Goal: Task Accomplishment & Management: Manage account settings

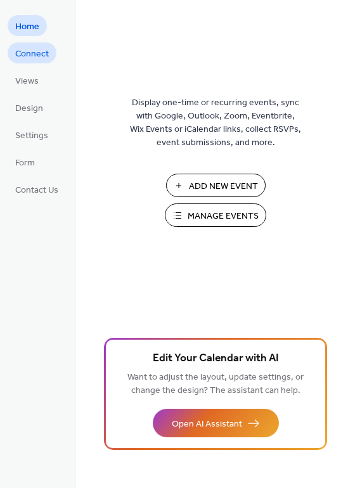
click at [42, 56] on span "Connect" at bounding box center [32, 54] width 34 height 13
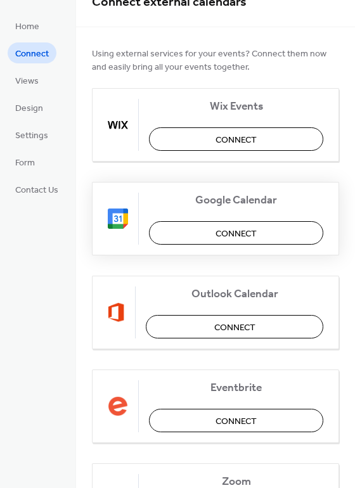
scroll to position [63, 0]
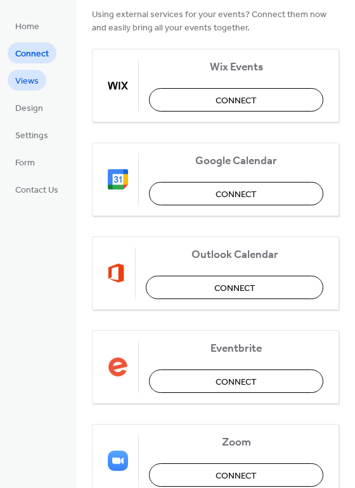
click at [27, 80] on span "Views" at bounding box center [26, 81] width 23 height 13
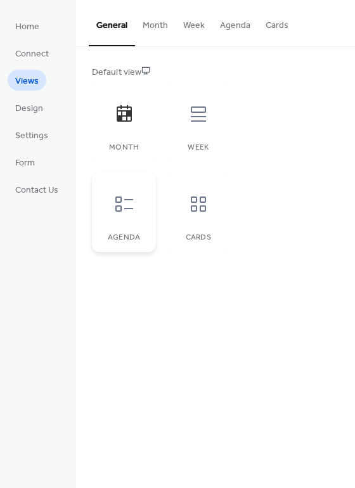
click at [131, 208] on icon at bounding box center [124, 203] width 18 height 15
click at [129, 137] on div "Month" at bounding box center [124, 122] width 64 height 80
click at [23, 110] on span "Design" at bounding box center [29, 108] width 28 height 13
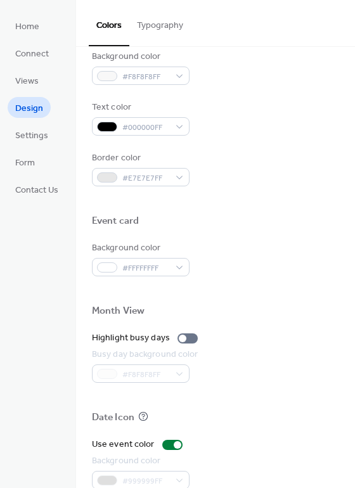
scroll to position [507, 0]
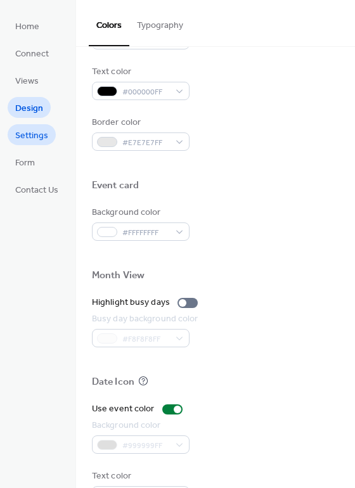
click at [45, 136] on span "Settings" at bounding box center [31, 135] width 33 height 13
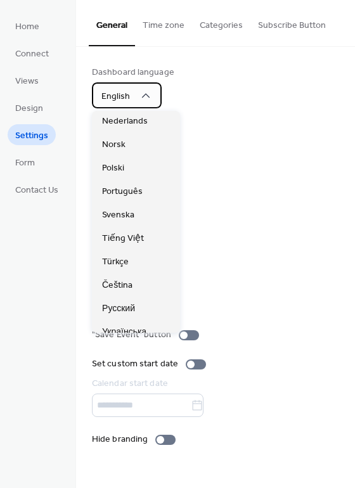
scroll to position [127, 0]
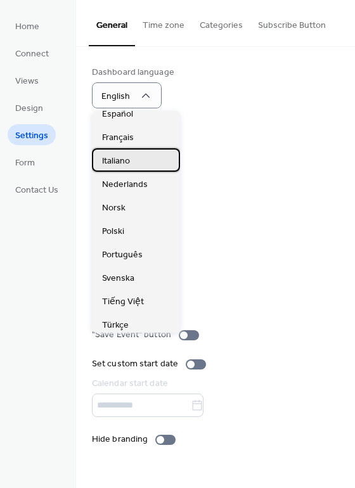
click at [139, 160] on div "Italiano" at bounding box center [136, 159] width 88 height 23
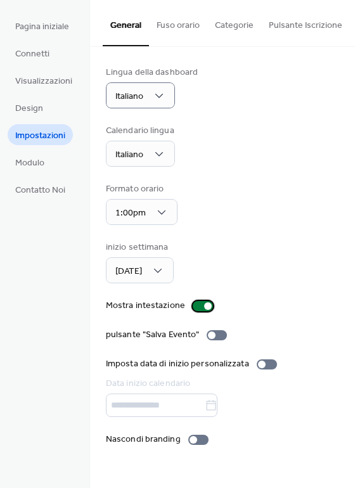
click at [204, 309] on div at bounding box center [208, 306] width 8 height 8
click at [194, 309] on div at bounding box center [198, 306] width 8 height 8
click at [259, 368] on div at bounding box center [262, 365] width 8 height 8
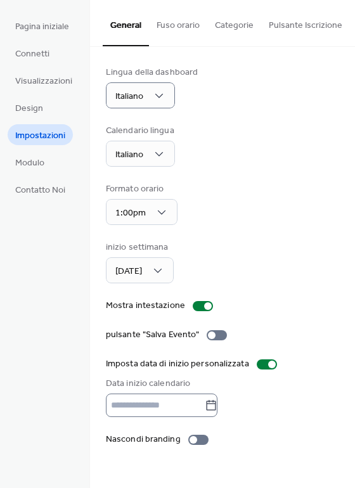
click at [217, 411] on icon at bounding box center [211, 405] width 13 height 13
click at [205, 411] on input "text" at bounding box center [155, 404] width 99 height 23
click at [217, 411] on icon at bounding box center [211, 405] width 13 height 13
click at [205, 411] on input "text" at bounding box center [155, 404] width 99 height 23
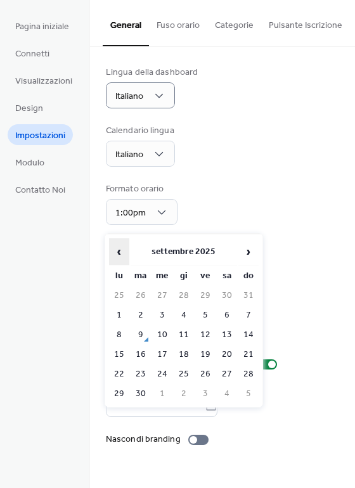
click at [120, 255] on span "‹" at bounding box center [119, 251] width 19 height 25
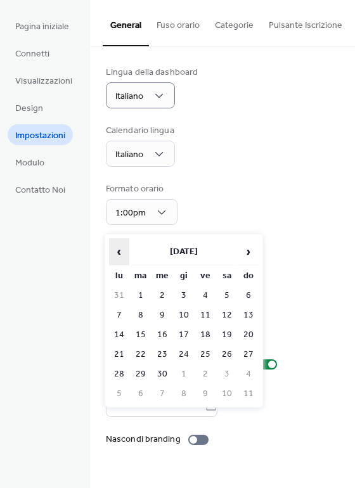
click at [120, 255] on span "‹" at bounding box center [119, 251] width 19 height 25
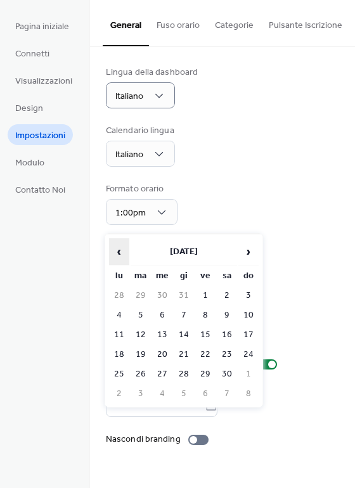
click at [120, 255] on span "‹" at bounding box center [119, 251] width 19 height 25
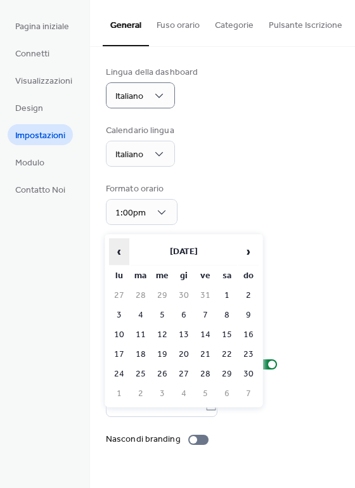
click at [120, 255] on span "‹" at bounding box center [119, 251] width 19 height 25
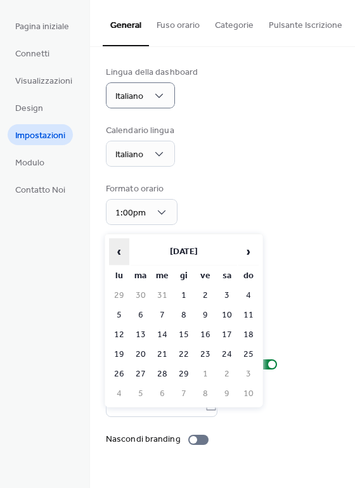
click at [120, 255] on span "‹" at bounding box center [119, 251] width 19 height 25
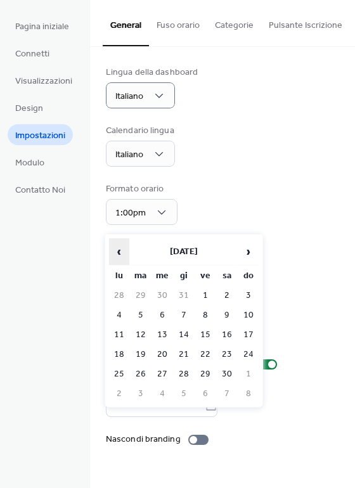
click at [120, 255] on span "‹" at bounding box center [119, 251] width 19 height 25
click at [248, 253] on span "›" at bounding box center [248, 251] width 19 height 25
click at [116, 252] on span "‹" at bounding box center [119, 251] width 19 height 25
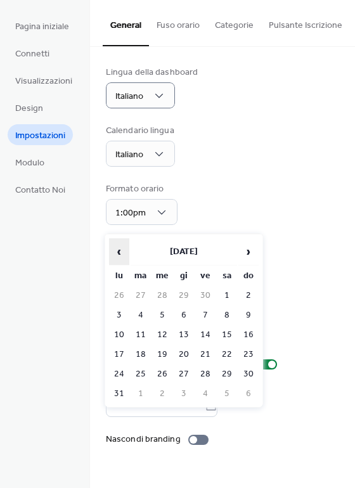
click at [116, 252] on span "‹" at bounding box center [119, 251] width 19 height 25
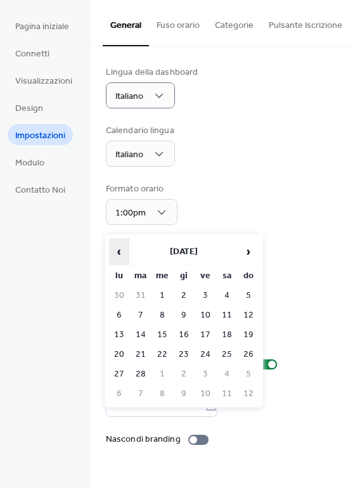
click at [116, 252] on span "‹" at bounding box center [119, 251] width 19 height 25
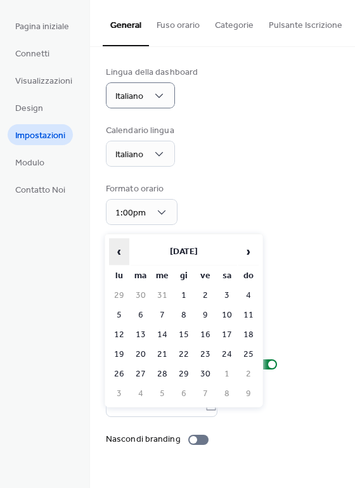
click at [116, 252] on span "‹" at bounding box center [119, 251] width 19 height 25
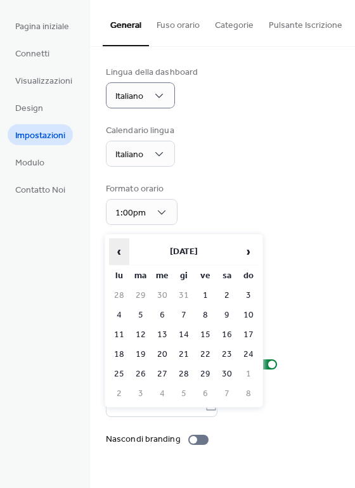
click at [116, 252] on span "‹" at bounding box center [119, 251] width 19 height 25
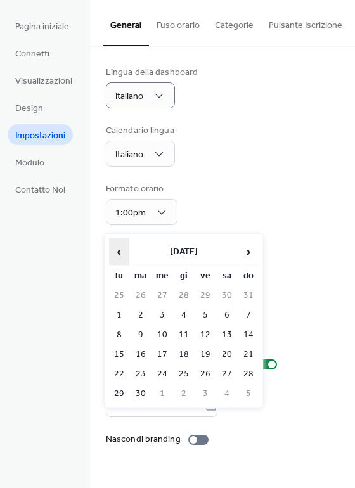
click at [116, 252] on span "‹" at bounding box center [119, 251] width 19 height 25
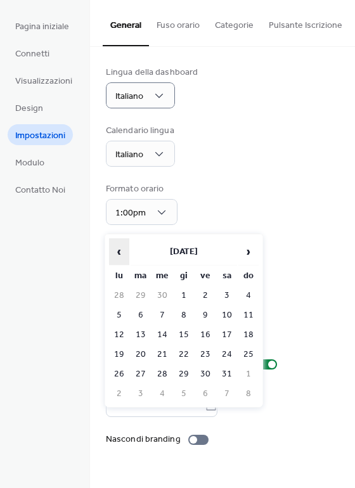
click at [116, 252] on span "‹" at bounding box center [119, 251] width 19 height 25
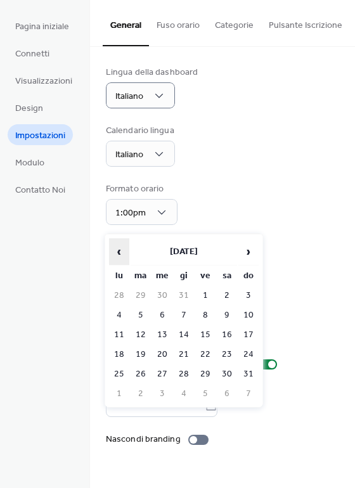
click at [116, 252] on span "‹" at bounding box center [119, 251] width 19 height 25
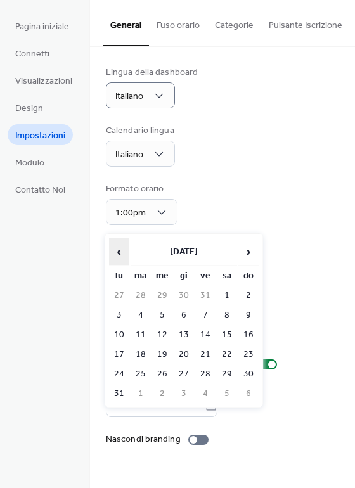
click at [116, 252] on span "‹" at bounding box center [119, 251] width 19 height 25
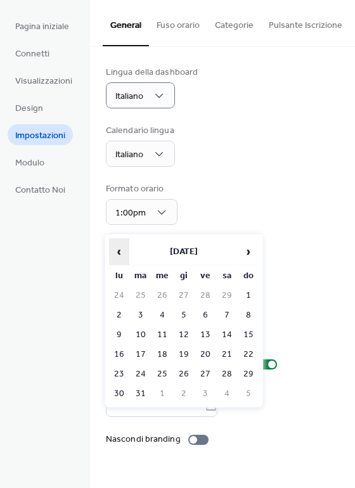
click at [116, 252] on span "‹" at bounding box center [119, 251] width 19 height 25
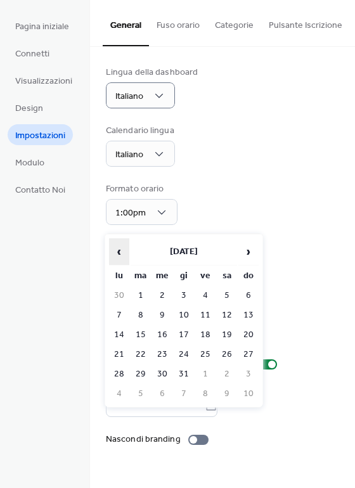
click at [116, 252] on span "‹" at bounding box center [119, 251] width 19 height 25
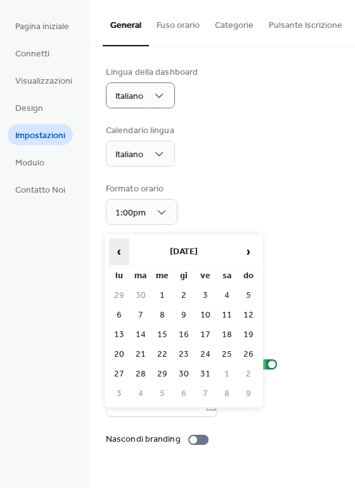
click at [116, 252] on span "‹" at bounding box center [119, 251] width 19 height 25
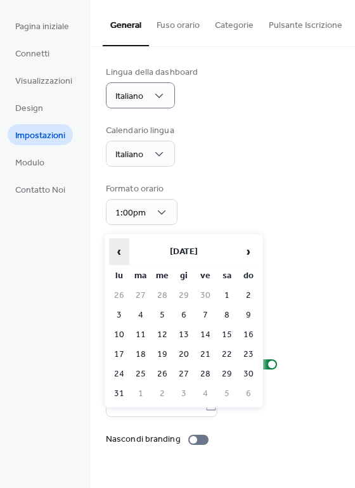
click at [116, 252] on span "‹" at bounding box center [119, 251] width 19 height 25
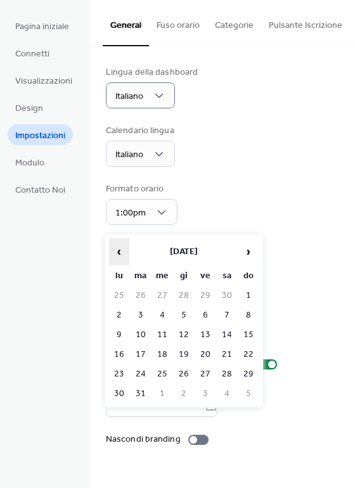
click at [116, 252] on span "‹" at bounding box center [119, 251] width 19 height 25
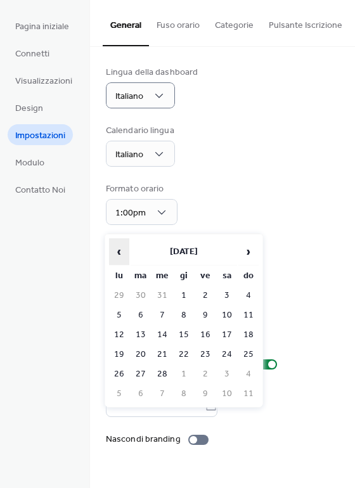
click at [116, 252] on span "‹" at bounding box center [119, 251] width 19 height 25
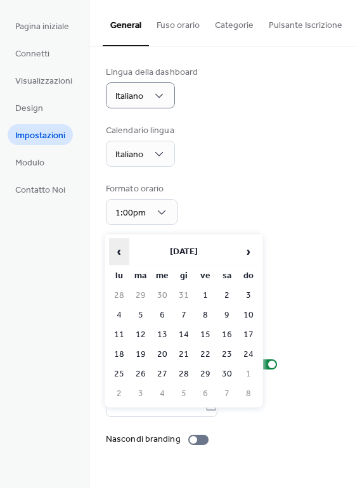
click at [116, 252] on span "‹" at bounding box center [119, 251] width 19 height 25
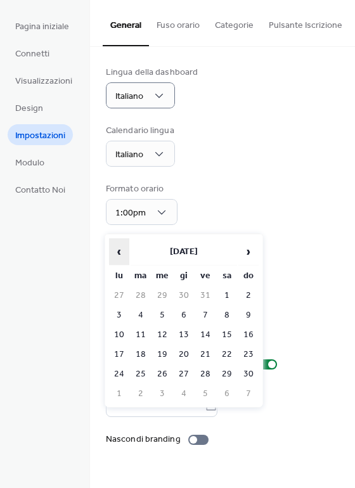
click at [116, 252] on span "‹" at bounding box center [119, 251] width 19 height 25
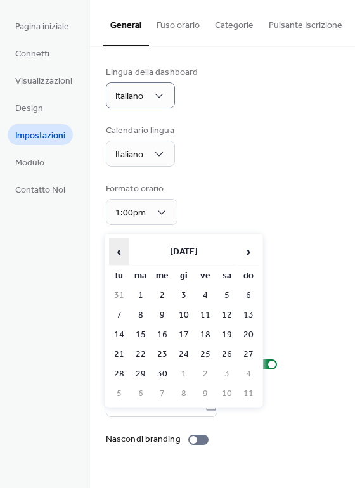
click at [116, 252] on span "‹" at bounding box center [119, 251] width 19 height 25
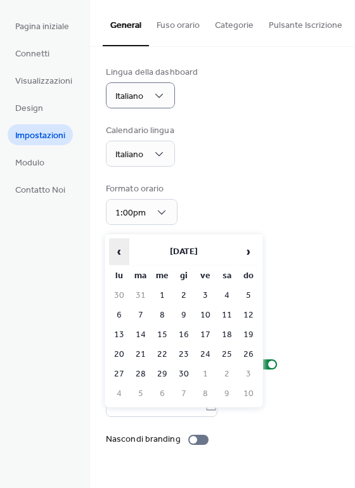
click at [116, 252] on span "‹" at bounding box center [119, 251] width 19 height 25
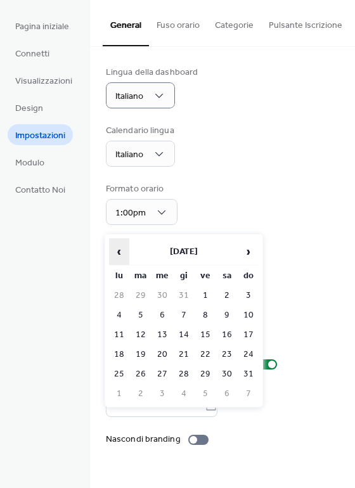
click at [116, 252] on span "‹" at bounding box center [119, 251] width 19 height 25
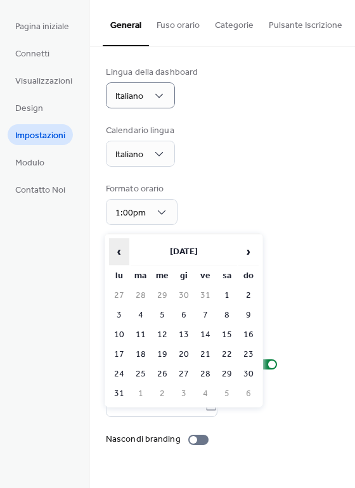
click at [116, 252] on span "‹" at bounding box center [119, 251] width 19 height 25
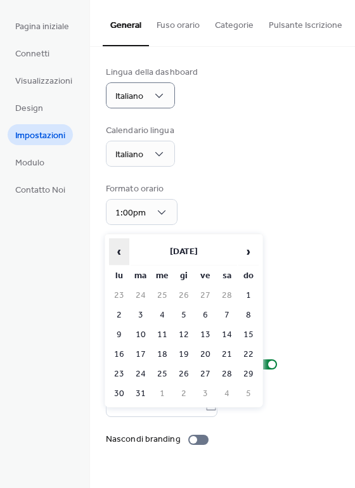
click at [116, 252] on span "‹" at bounding box center [119, 251] width 19 height 25
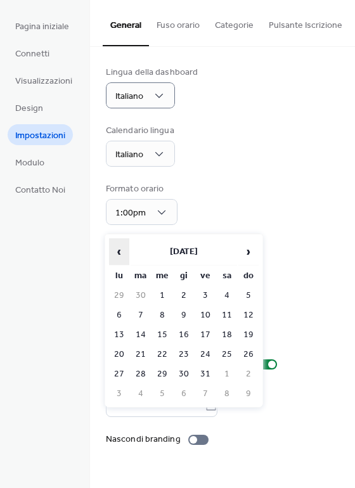
click at [116, 252] on span "‹" at bounding box center [119, 251] width 19 height 25
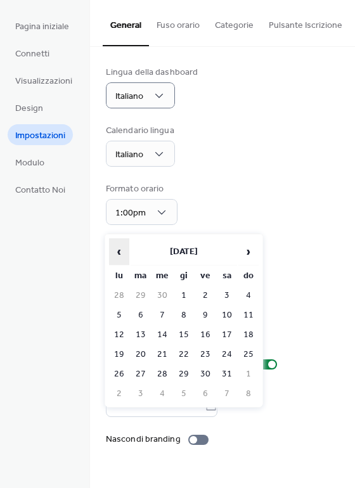
click at [116, 252] on span "‹" at bounding box center [119, 251] width 19 height 25
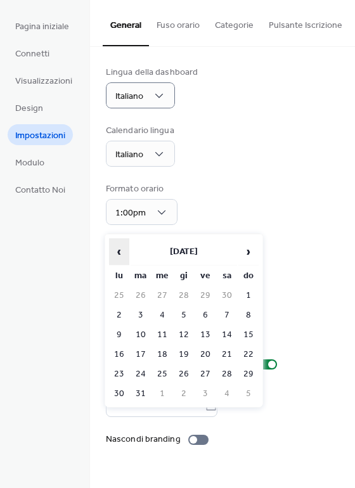
click at [116, 252] on span "‹" at bounding box center [119, 251] width 19 height 25
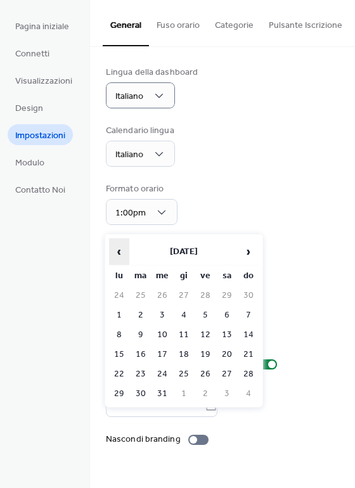
click at [116, 252] on span "‹" at bounding box center [119, 251] width 19 height 25
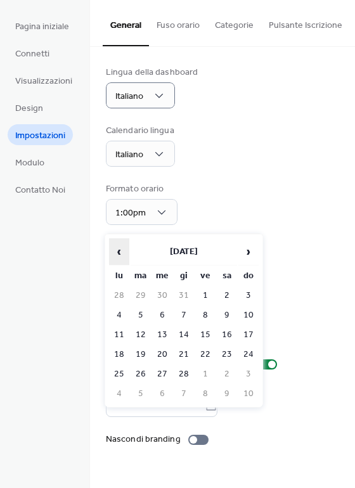
click at [116, 252] on span "‹" at bounding box center [119, 251] width 19 height 25
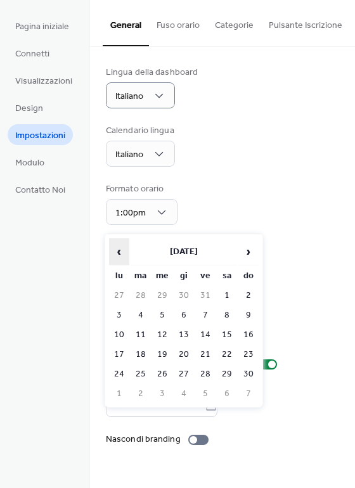
click at [116, 252] on span "‹" at bounding box center [119, 251] width 19 height 25
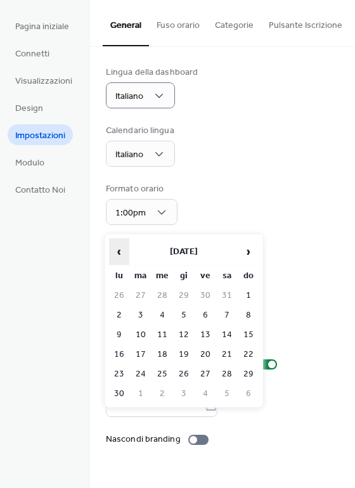
click at [116, 252] on span "‹" at bounding box center [119, 251] width 19 height 25
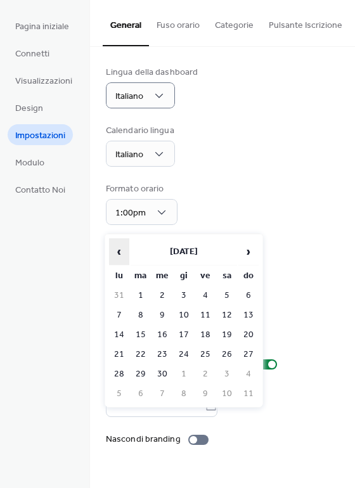
click at [116, 252] on span "‹" at bounding box center [119, 251] width 19 height 25
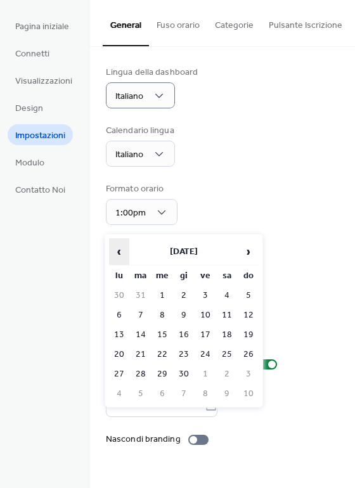
click at [116, 252] on span "‹" at bounding box center [119, 251] width 19 height 25
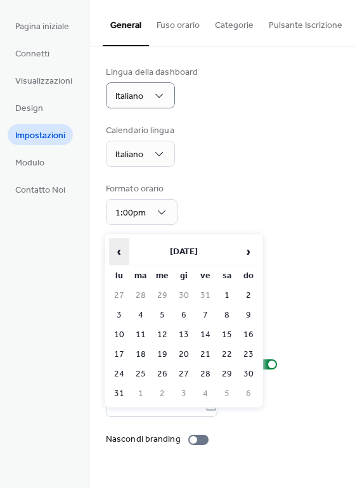
click at [116, 252] on span "‹" at bounding box center [119, 251] width 19 height 25
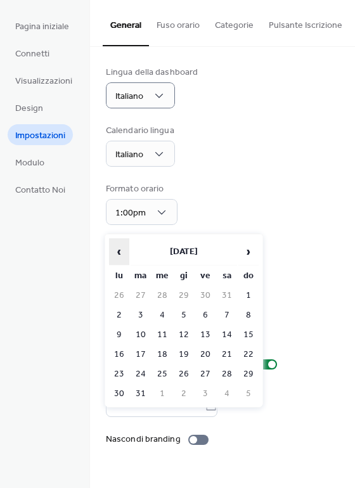
click at [116, 252] on span "‹" at bounding box center [119, 251] width 19 height 25
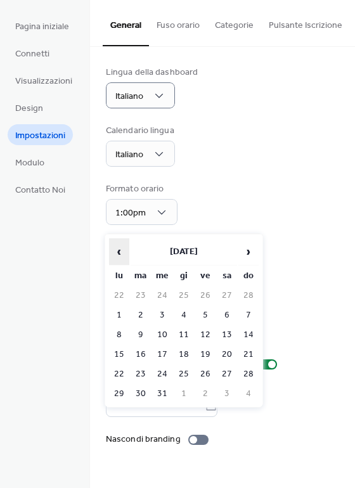
click at [116, 252] on span "‹" at bounding box center [119, 251] width 19 height 25
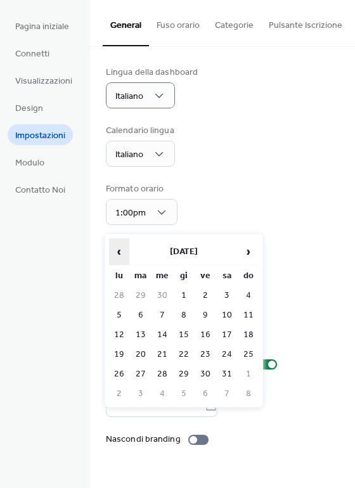
click at [116, 252] on span "‹" at bounding box center [119, 251] width 19 height 25
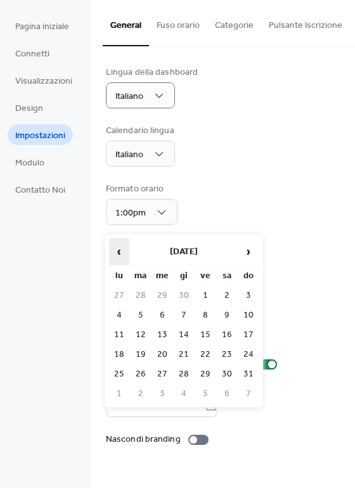
click at [116, 252] on span "‹" at bounding box center [119, 251] width 19 height 25
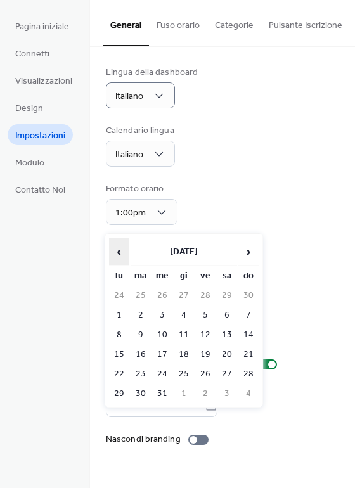
click at [116, 252] on span "‹" at bounding box center [119, 251] width 19 height 25
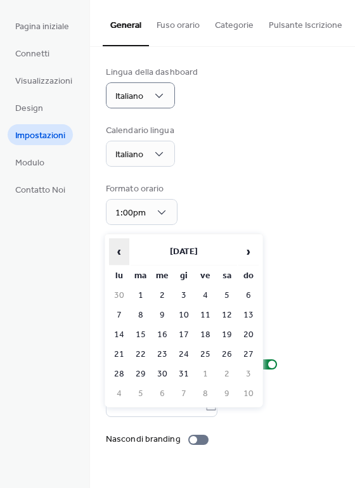
click at [116, 252] on span "‹" at bounding box center [119, 251] width 19 height 25
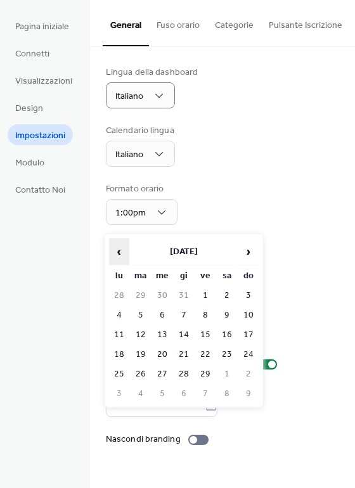
click at [116, 252] on span "‹" at bounding box center [119, 251] width 19 height 25
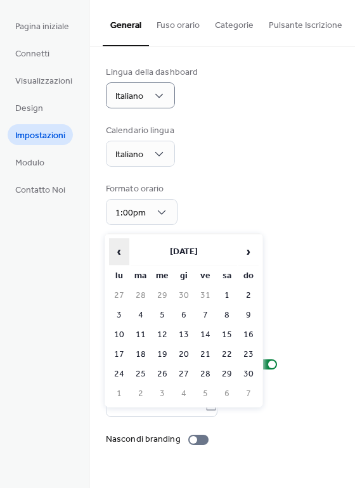
click at [116, 252] on span "‹" at bounding box center [119, 251] width 19 height 25
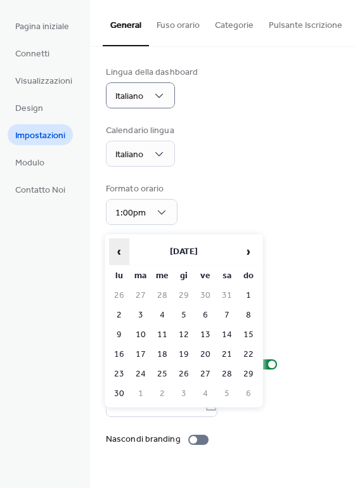
click at [116, 252] on span "‹" at bounding box center [119, 251] width 19 height 25
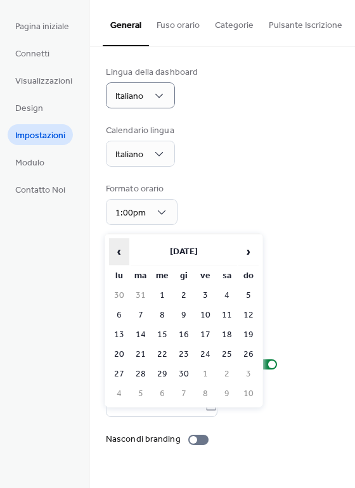
click at [116, 252] on span "‹" at bounding box center [119, 251] width 19 height 25
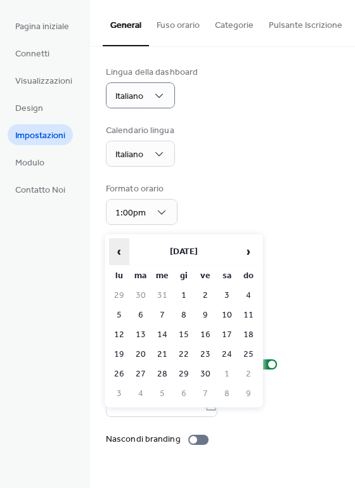
click at [116, 252] on span "‹" at bounding box center [119, 251] width 19 height 25
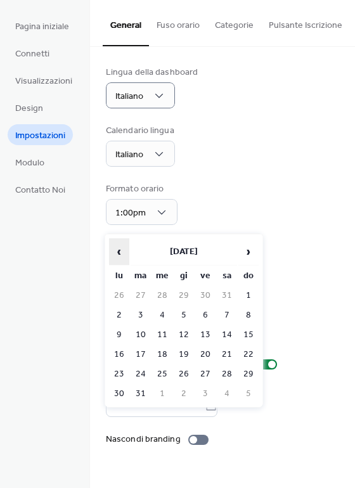
click at [116, 252] on span "‹" at bounding box center [119, 251] width 19 height 25
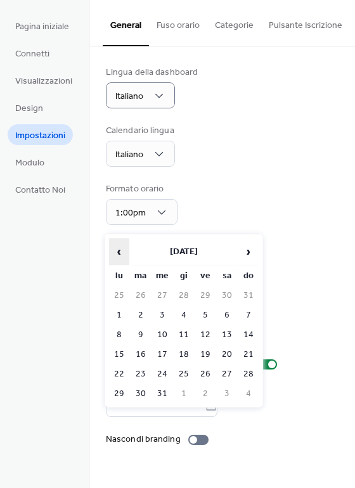
click at [116, 252] on span "‹" at bounding box center [119, 251] width 19 height 25
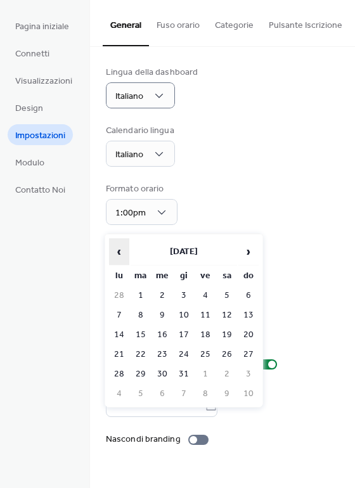
click at [116, 252] on span "‹" at bounding box center [119, 251] width 19 height 25
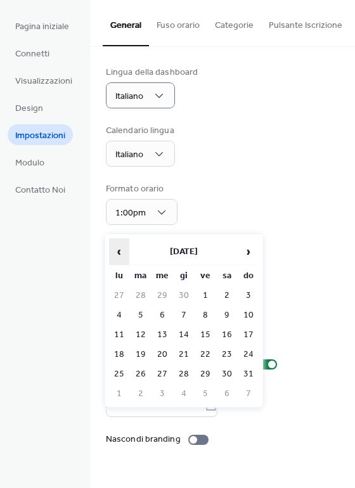
click at [116, 252] on span "‹" at bounding box center [119, 251] width 19 height 25
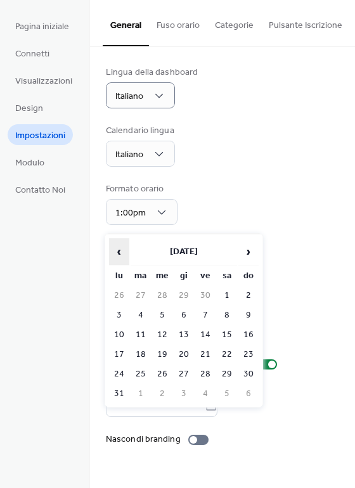
click at [116, 252] on span "‹" at bounding box center [119, 251] width 19 height 25
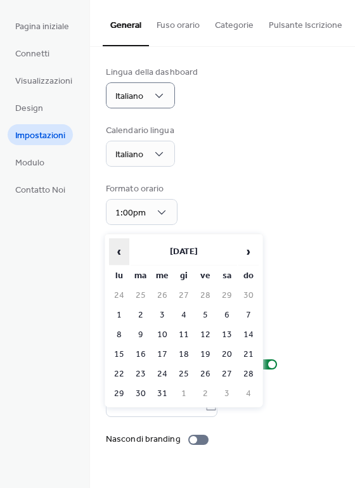
click at [116, 252] on span "‹" at bounding box center [119, 251] width 19 height 25
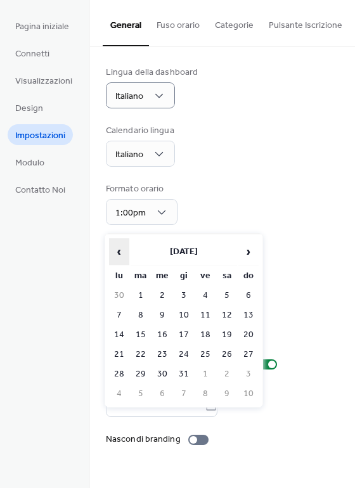
click at [116, 252] on span "‹" at bounding box center [119, 251] width 19 height 25
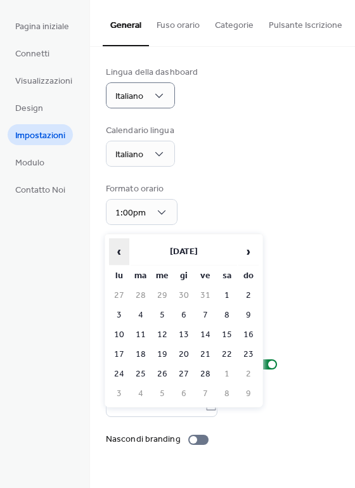
click at [116, 252] on span "‹" at bounding box center [119, 251] width 19 height 25
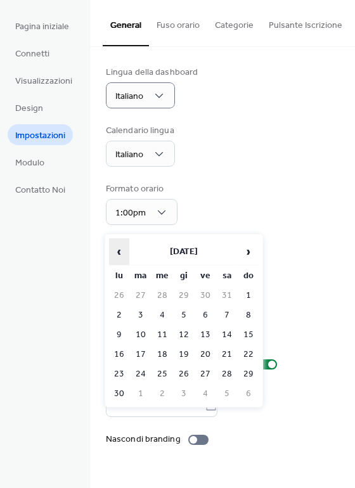
click at [116, 252] on span "‹" at bounding box center [119, 251] width 19 height 25
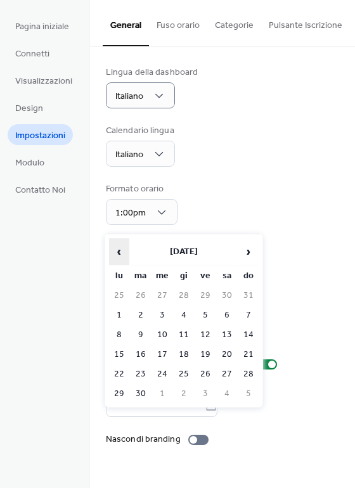
click at [116, 252] on span "‹" at bounding box center [119, 251] width 19 height 25
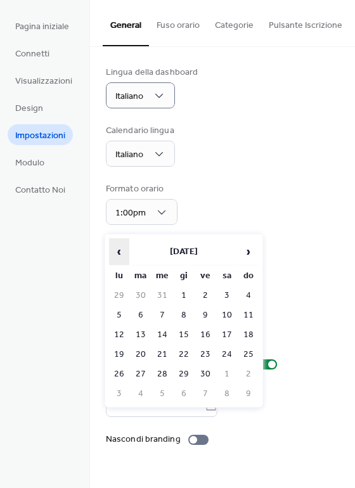
click at [116, 252] on span "‹" at bounding box center [119, 251] width 19 height 25
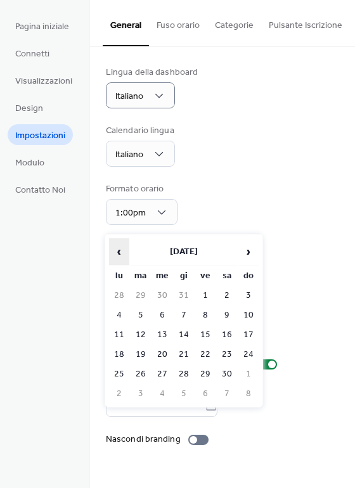
click at [116, 252] on span "‹" at bounding box center [119, 251] width 19 height 25
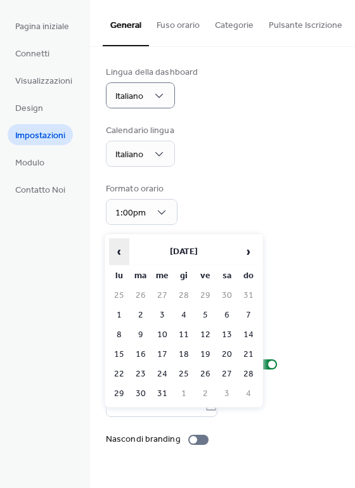
click at [116, 252] on span "‹" at bounding box center [119, 251] width 19 height 25
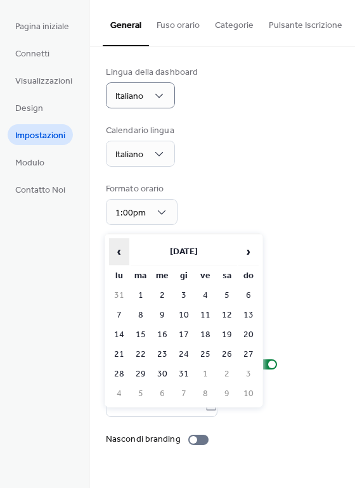
click at [116, 252] on span "‹" at bounding box center [119, 251] width 19 height 25
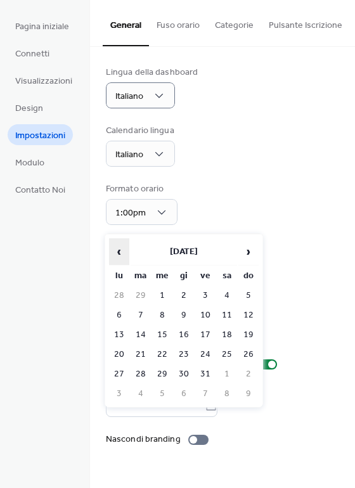
click at [116, 252] on span "‹" at bounding box center [119, 251] width 19 height 25
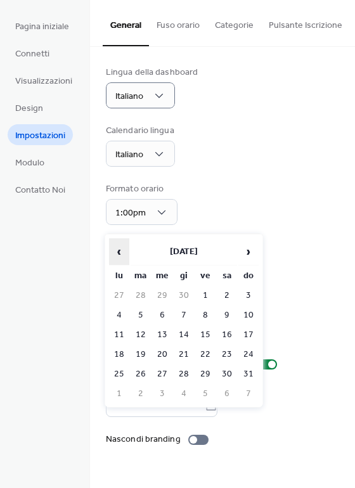
click at [116, 252] on span "‹" at bounding box center [119, 251] width 19 height 25
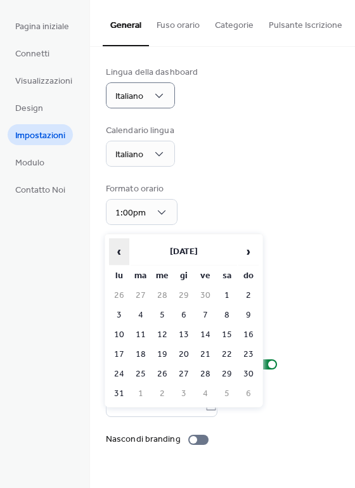
click at [116, 252] on span "‹" at bounding box center [119, 251] width 19 height 25
click at [120, 253] on span "‹" at bounding box center [119, 251] width 19 height 25
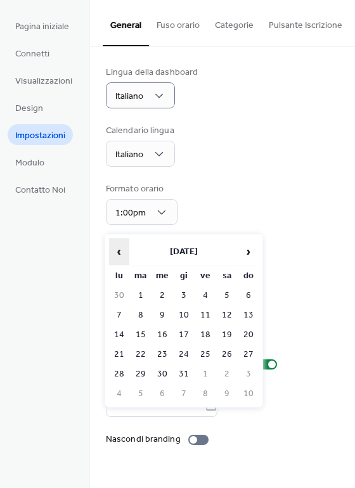
click at [120, 253] on span "‹" at bounding box center [119, 251] width 19 height 25
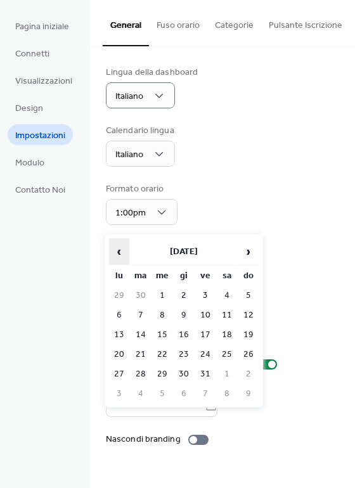
click at [120, 253] on span "‹" at bounding box center [119, 251] width 19 height 25
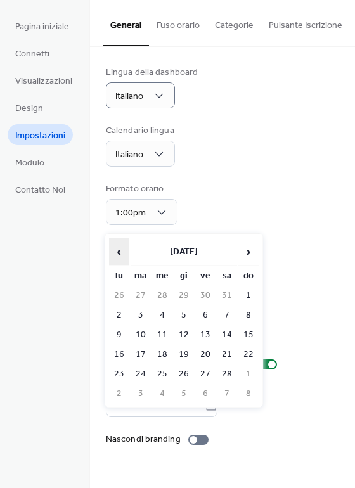
click at [120, 253] on span "‹" at bounding box center [119, 251] width 19 height 25
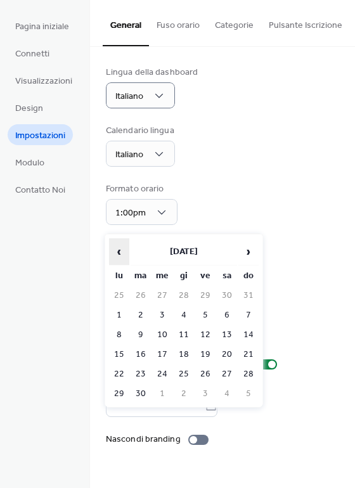
click at [120, 253] on span "‹" at bounding box center [119, 251] width 19 height 25
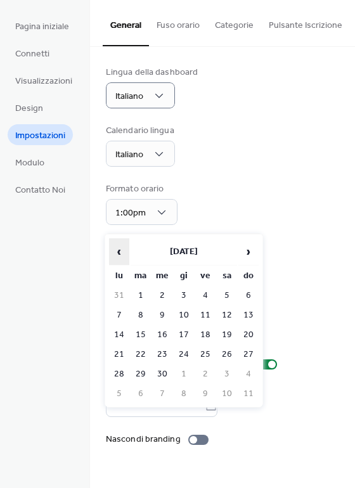
click at [120, 253] on span "‹" at bounding box center [119, 251] width 19 height 25
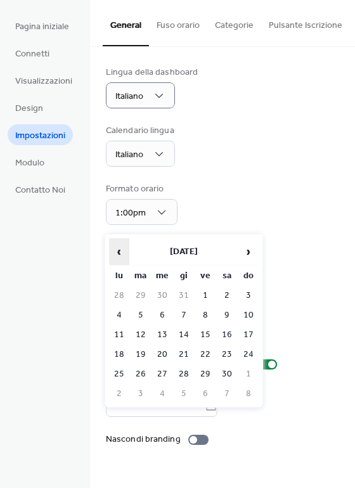
click at [120, 253] on span "‹" at bounding box center [119, 251] width 19 height 25
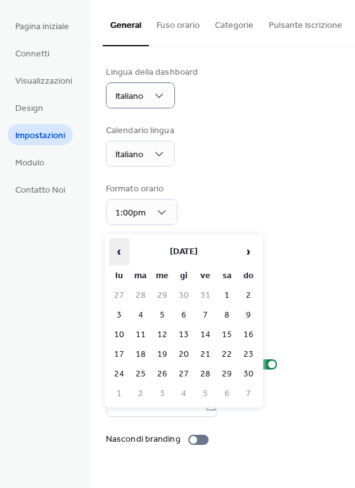
click at [120, 253] on span "‹" at bounding box center [119, 251] width 19 height 25
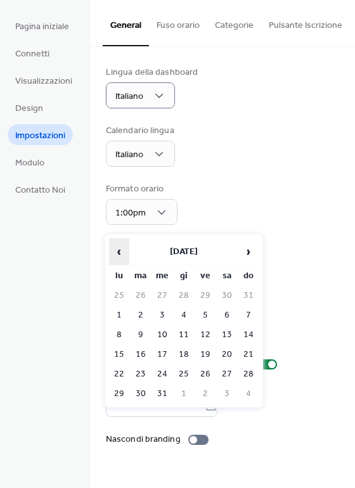
click at [120, 253] on span "‹" at bounding box center [119, 251] width 19 height 25
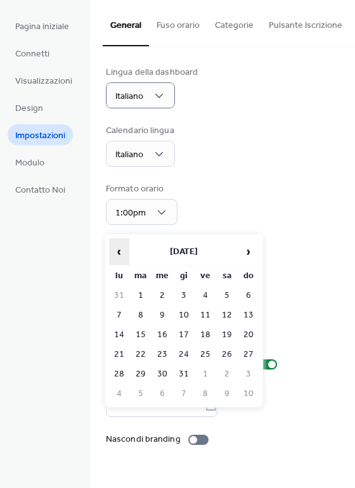
click at [120, 253] on span "‹" at bounding box center [119, 251] width 19 height 25
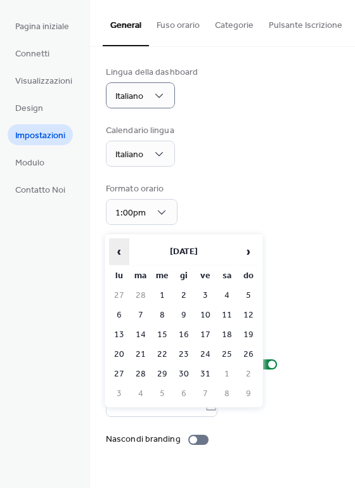
click at [120, 253] on span "‹" at bounding box center [119, 251] width 19 height 25
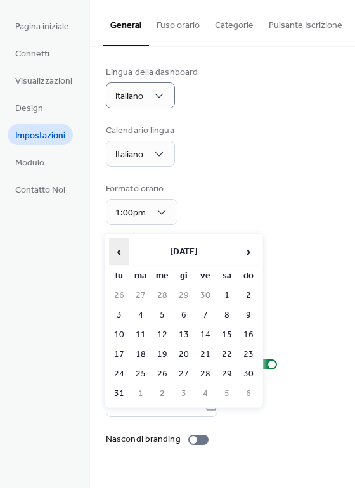
click at [120, 253] on span "‹" at bounding box center [119, 251] width 19 height 25
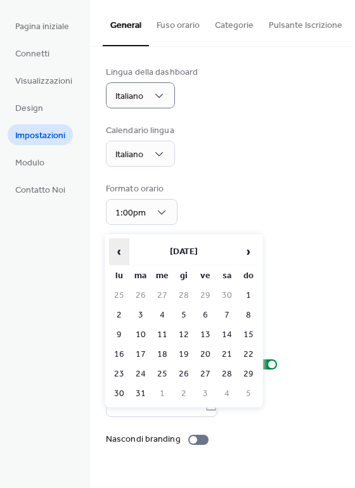
click at [120, 253] on span "‹" at bounding box center [119, 251] width 19 height 25
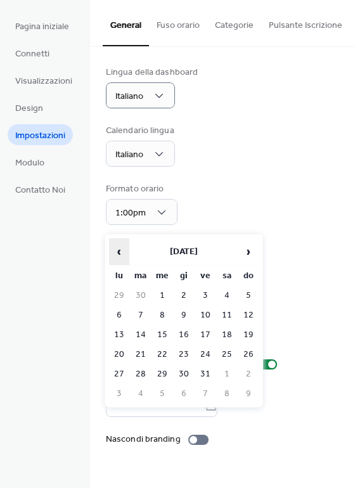
click at [120, 253] on span "‹" at bounding box center [119, 251] width 19 height 25
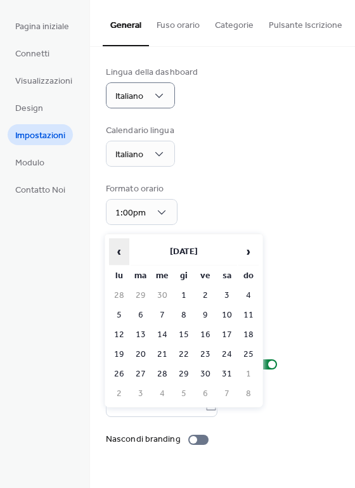
click at [120, 253] on span "‹" at bounding box center [119, 251] width 19 height 25
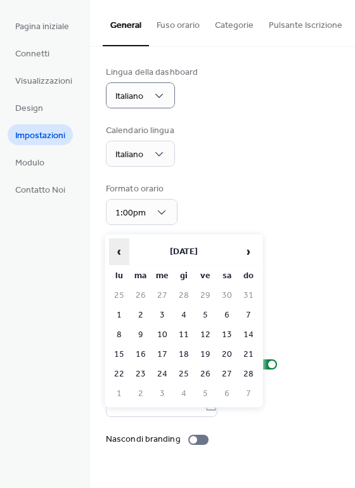
click at [120, 253] on span "‹" at bounding box center [119, 251] width 19 height 25
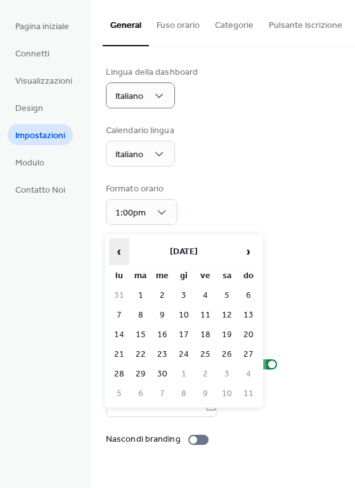
click at [120, 253] on span "‹" at bounding box center [119, 251] width 19 height 25
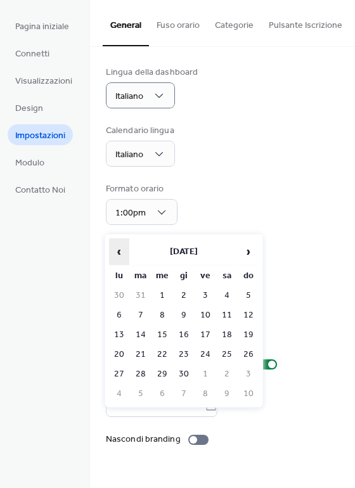
click at [120, 253] on span "‹" at bounding box center [119, 251] width 19 height 25
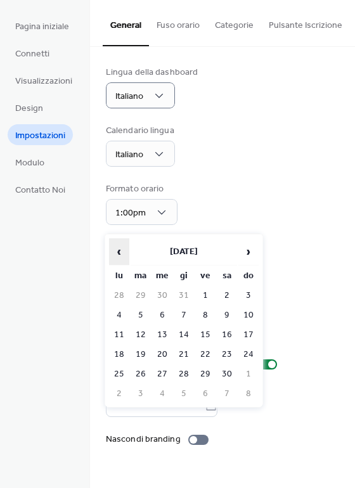
click at [120, 253] on span "‹" at bounding box center [119, 251] width 19 height 25
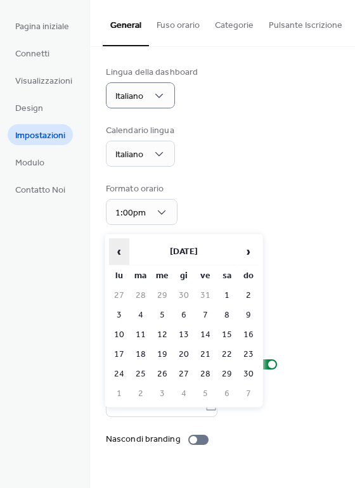
click at [120, 253] on span "‹" at bounding box center [119, 251] width 19 height 25
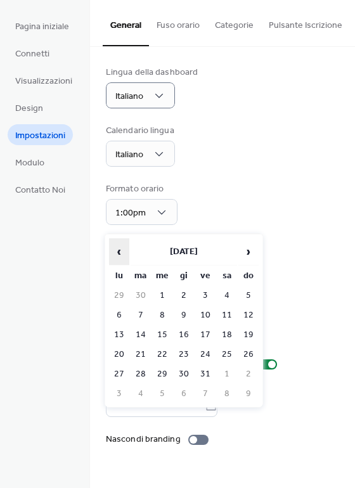
click at [120, 253] on span "‹" at bounding box center [119, 251] width 19 height 25
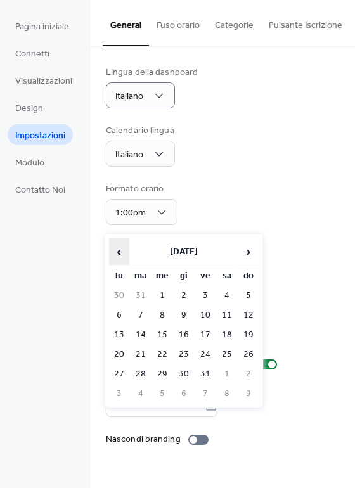
click at [120, 253] on span "‹" at bounding box center [119, 251] width 19 height 25
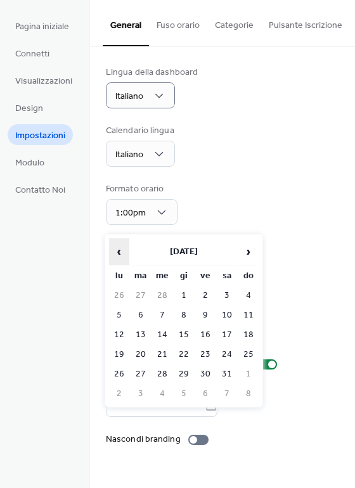
click at [120, 253] on span "‹" at bounding box center [119, 251] width 19 height 25
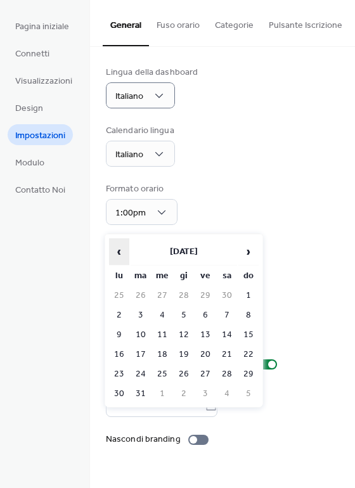
click at [120, 253] on span "‹" at bounding box center [119, 251] width 19 height 25
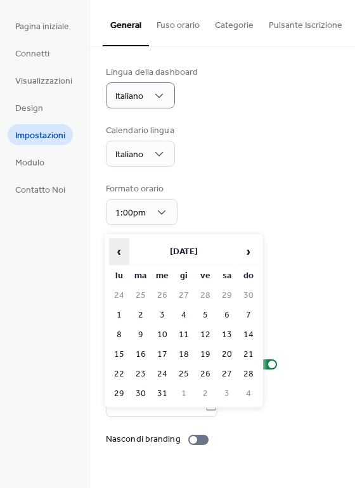
click at [120, 253] on span "‹" at bounding box center [119, 251] width 19 height 25
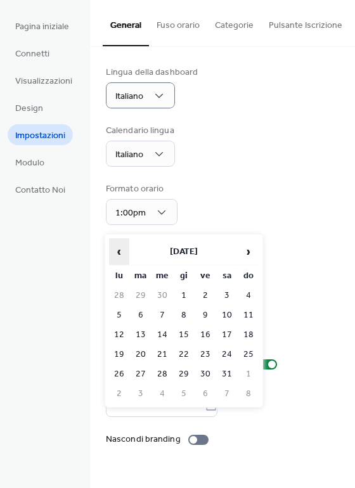
click at [120, 253] on span "‹" at bounding box center [119, 251] width 19 height 25
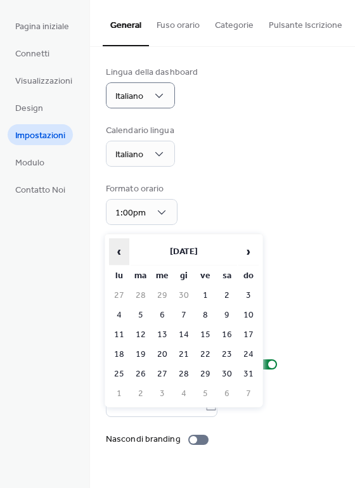
click at [120, 253] on span "‹" at bounding box center [119, 251] width 19 height 25
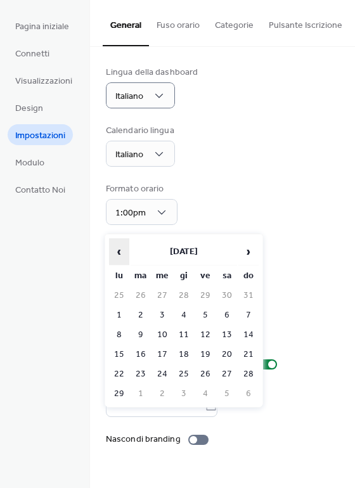
click at [120, 253] on span "‹" at bounding box center [119, 251] width 19 height 25
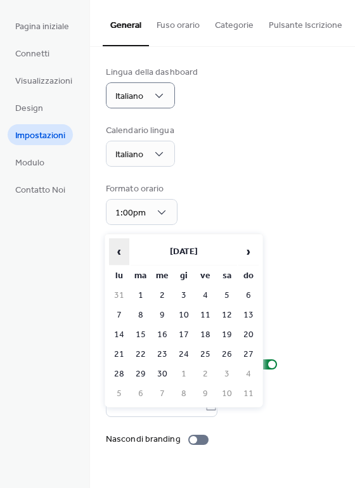
click at [120, 253] on span "‹" at bounding box center [119, 251] width 19 height 25
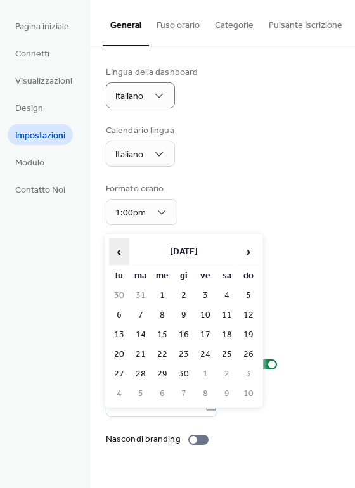
click at [120, 253] on span "‹" at bounding box center [119, 251] width 19 height 25
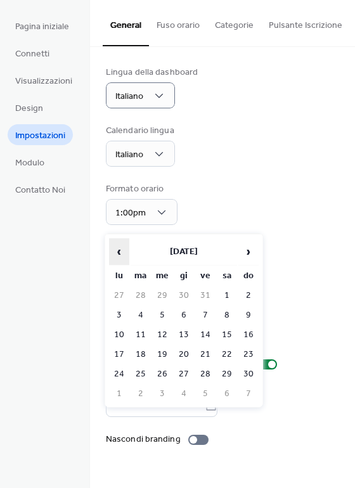
click at [120, 253] on span "‹" at bounding box center [119, 251] width 19 height 25
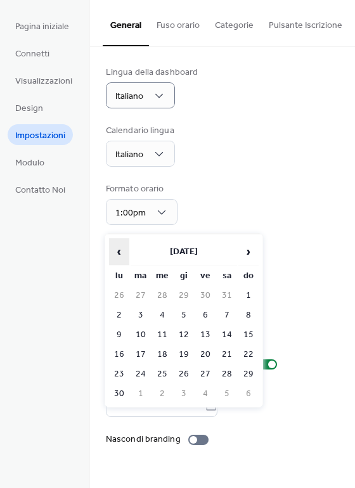
click at [120, 253] on span "‹" at bounding box center [119, 251] width 19 height 25
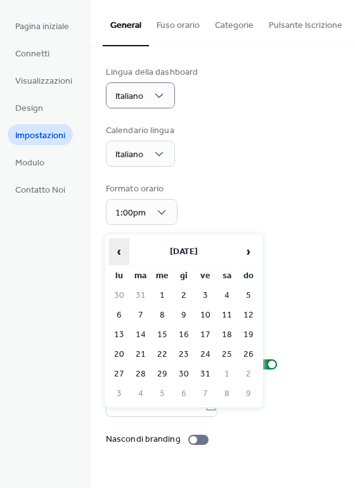
click at [120, 253] on span "‹" at bounding box center [119, 251] width 19 height 25
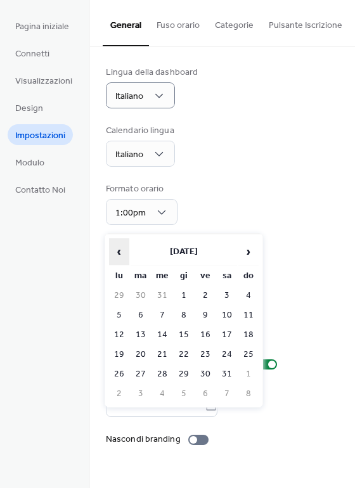
click at [120, 253] on span "‹" at bounding box center [119, 251] width 19 height 25
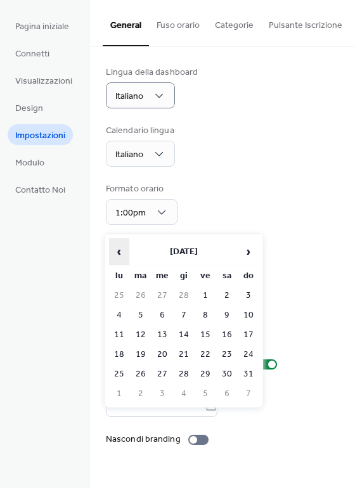
click at [120, 253] on span "‹" at bounding box center [119, 251] width 19 height 25
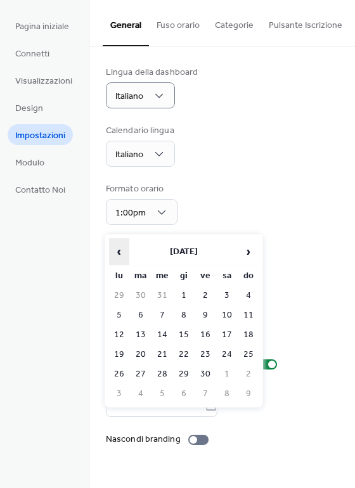
click at [120, 253] on span "‹" at bounding box center [119, 251] width 19 height 25
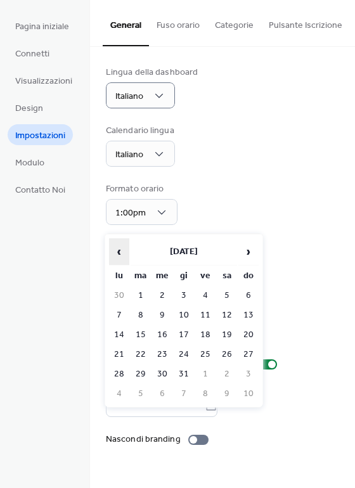
click at [120, 253] on span "‹" at bounding box center [119, 251] width 19 height 25
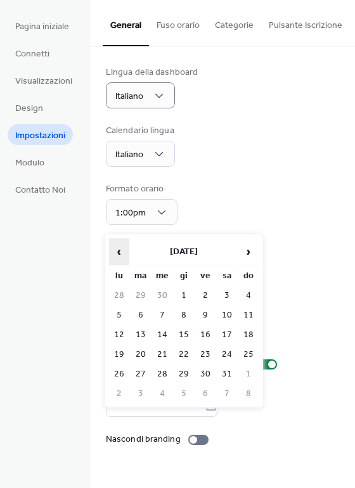
click at [120, 253] on span "‹" at bounding box center [119, 251] width 19 height 25
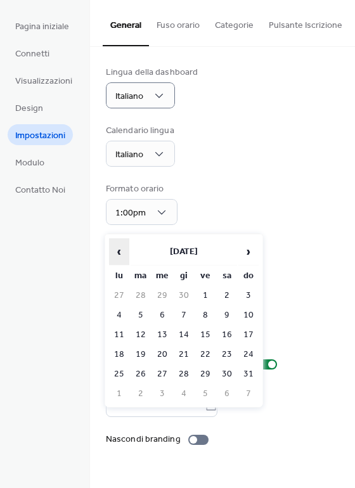
click at [120, 253] on span "‹" at bounding box center [119, 251] width 19 height 25
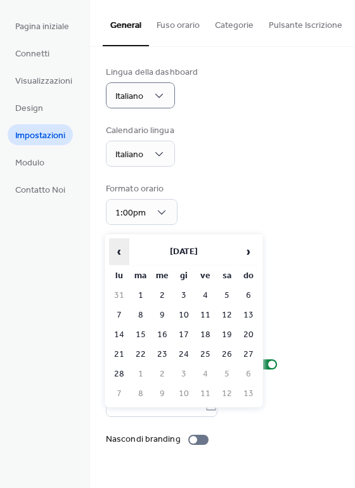
click at [120, 253] on span "‹" at bounding box center [119, 251] width 19 height 25
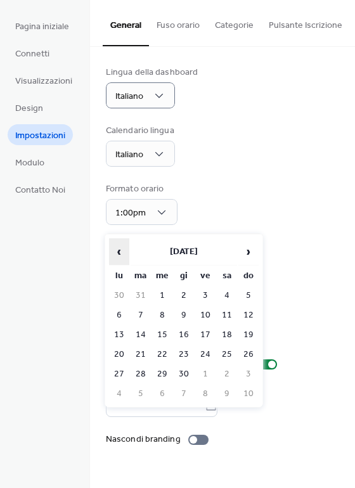
click at [120, 253] on span "‹" at bounding box center [119, 251] width 19 height 25
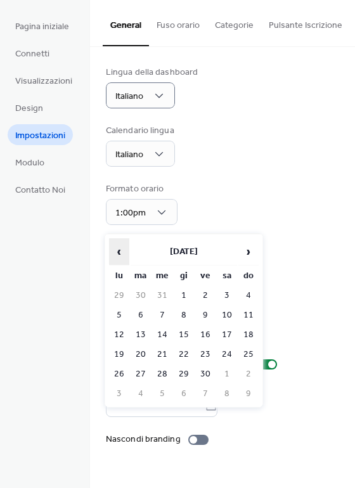
click at [120, 253] on span "‹" at bounding box center [119, 251] width 19 height 25
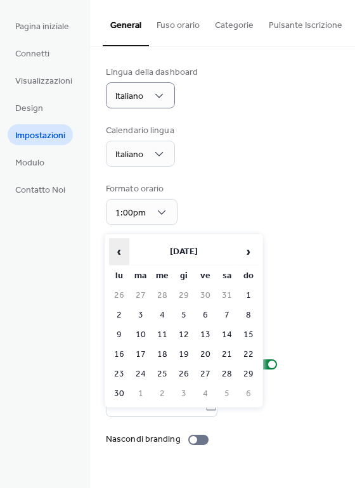
click at [120, 253] on span "‹" at bounding box center [119, 251] width 19 height 25
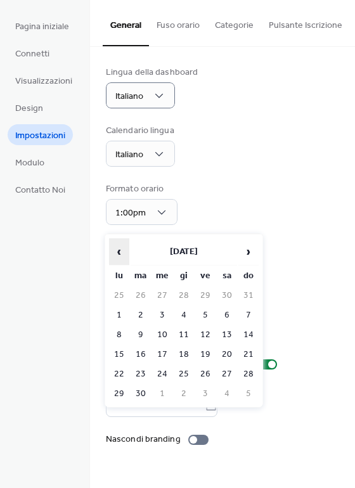
click at [120, 253] on span "‹" at bounding box center [119, 251] width 19 height 25
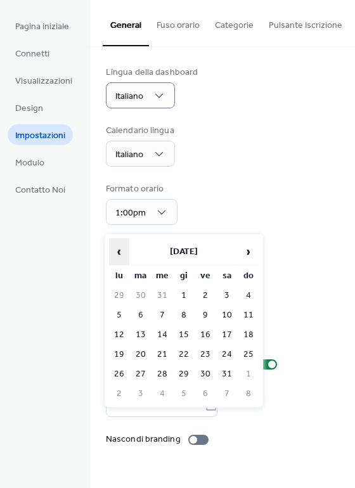
click at [120, 253] on span "‹" at bounding box center [119, 251] width 19 height 25
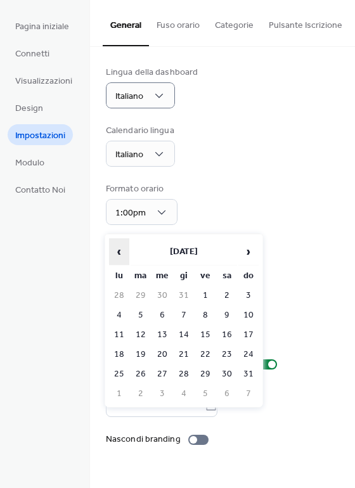
click at [120, 253] on span "‹" at bounding box center [119, 251] width 19 height 25
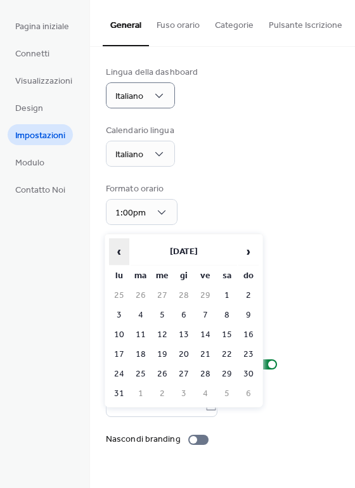
click at [120, 253] on span "‹" at bounding box center [119, 251] width 19 height 25
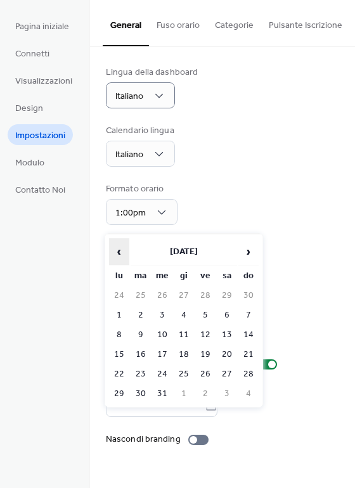
click at [120, 253] on span "‹" at bounding box center [119, 251] width 19 height 25
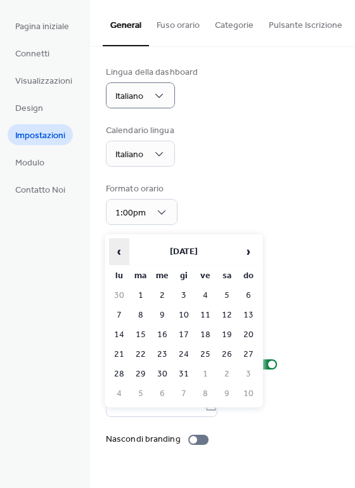
click at [120, 253] on span "‹" at bounding box center [119, 251] width 19 height 25
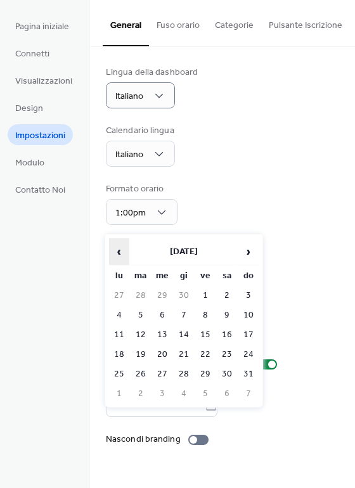
click at [120, 253] on span "‹" at bounding box center [119, 251] width 19 height 25
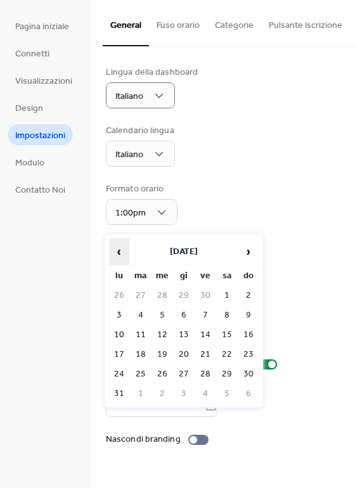
click at [120, 253] on span "‹" at bounding box center [119, 251] width 19 height 25
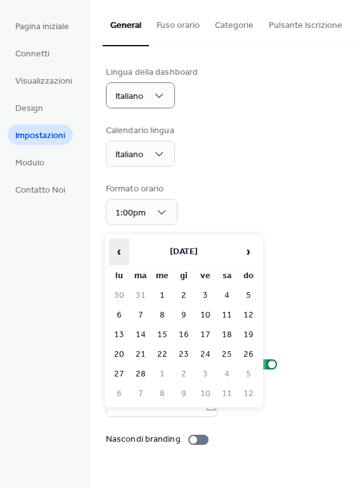
click at [120, 253] on span "‹" at bounding box center [119, 251] width 19 height 25
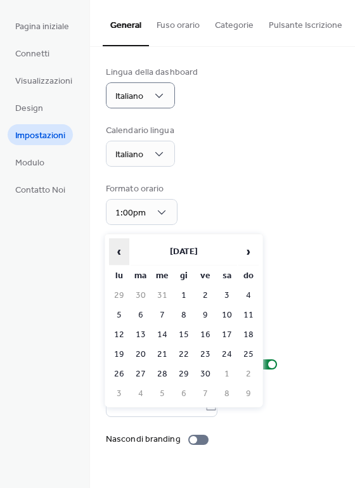
click at [120, 253] on span "‹" at bounding box center [119, 251] width 19 height 25
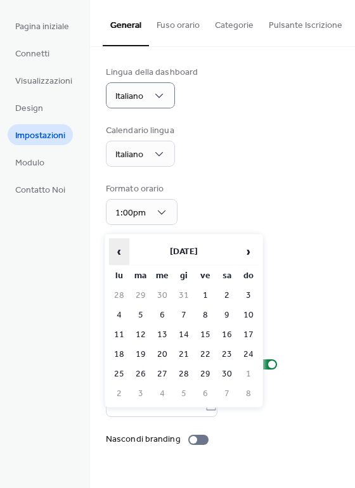
click at [120, 253] on span "‹" at bounding box center [119, 251] width 19 height 25
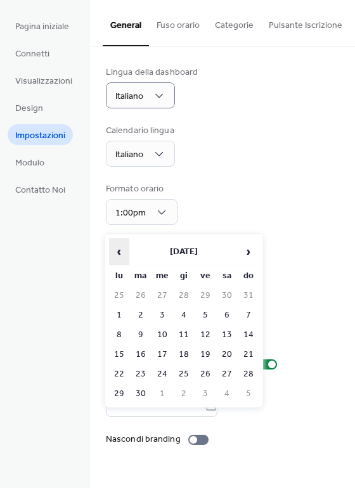
click at [120, 253] on span "‹" at bounding box center [119, 251] width 19 height 25
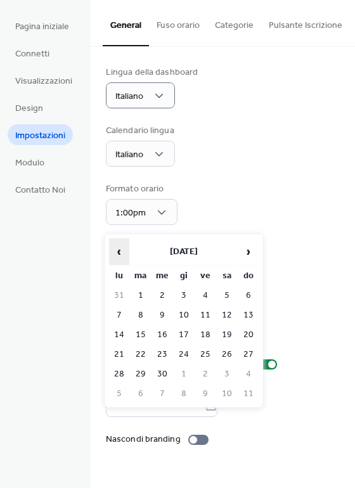
click at [120, 253] on span "‹" at bounding box center [119, 251] width 19 height 25
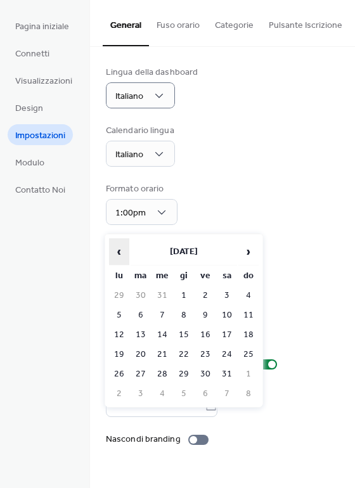
click at [120, 253] on span "‹" at bounding box center [119, 251] width 19 height 25
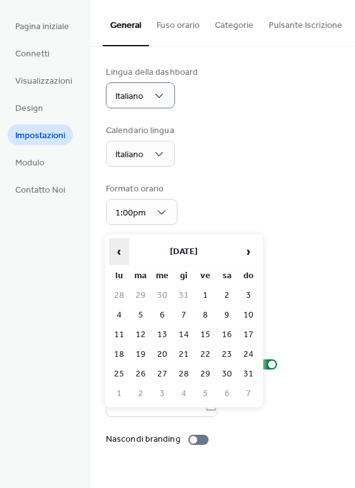
click at [120, 253] on span "‹" at bounding box center [119, 251] width 19 height 25
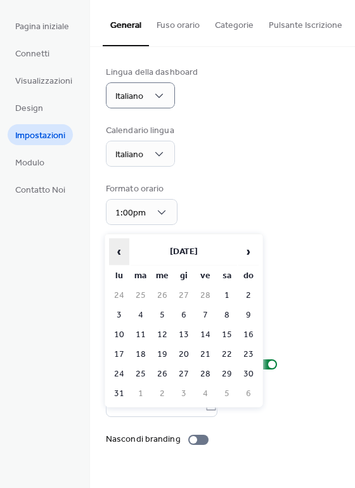
click at [120, 253] on span "‹" at bounding box center [119, 251] width 19 height 25
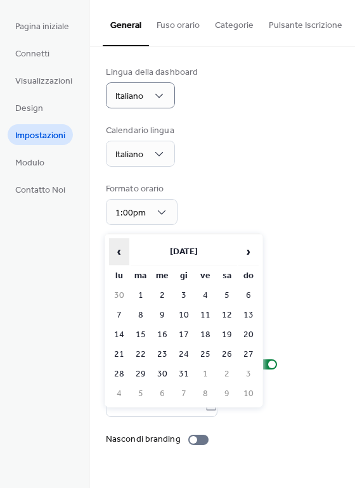
click at [120, 253] on span "‹" at bounding box center [119, 251] width 19 height 25
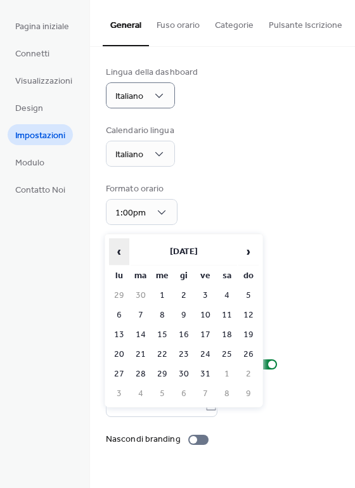
click at [120, 253] on span "‹" at bounding box center [119, 251] width 19 height 25
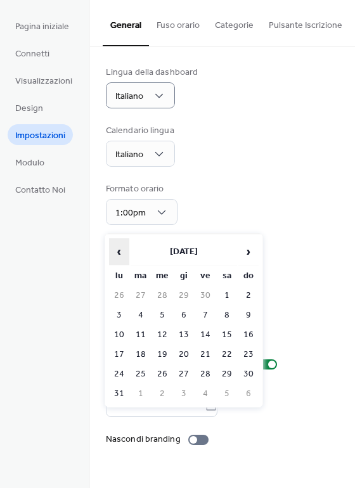
click at [120, 253] on span "‹" at bounding box center [119, 251] width 19 height 25
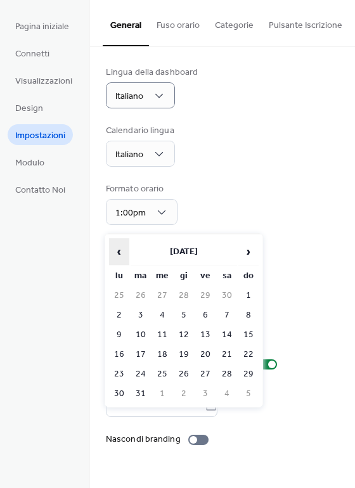
click at [120, 253] on span "‹" at bounding box center [119, 251] width 19 height 25
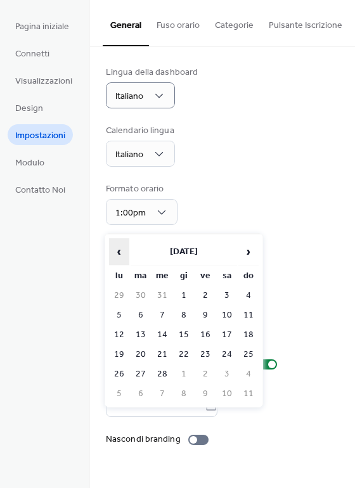
click at [120, 253] on span "‹" at bounding box center [119, 251] width 19 height 25
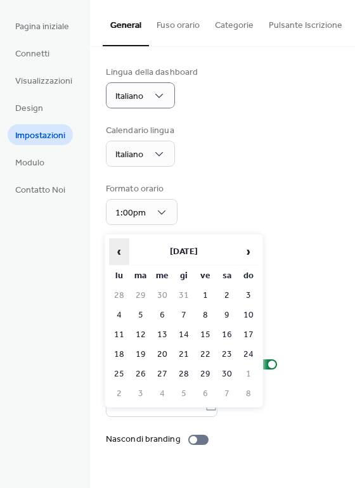
click at [120, 253] on span "‹" at bounding box center [119, 251] width 19 height 25
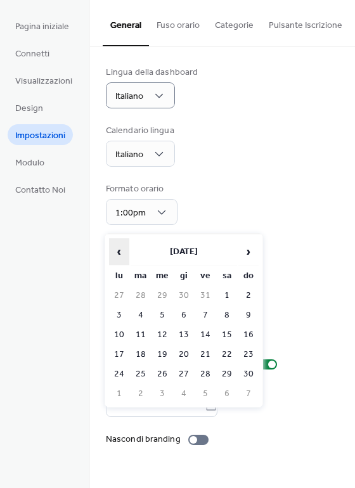
click at [120, 253] on span "‹" at bounding box center [119, 251] width 19 height 25
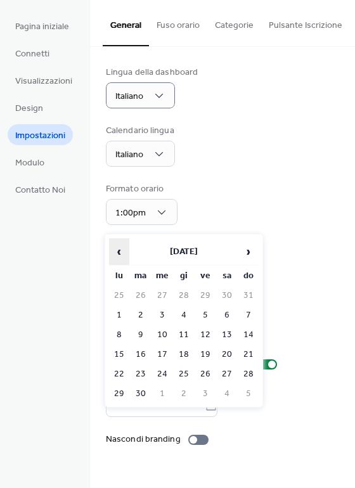
click at [120, 253] on span "‹" at bounding box center [119, 251] width 19 height 25
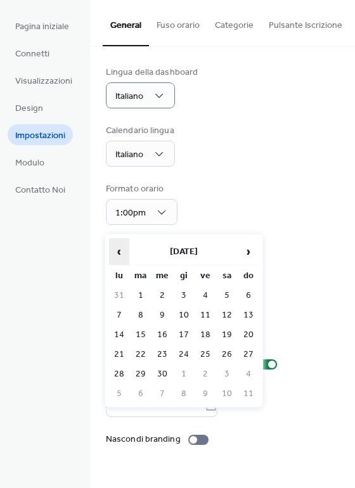
click at [120, 253] on span "‹" at bounding box center [119, 251] width 19 height 25
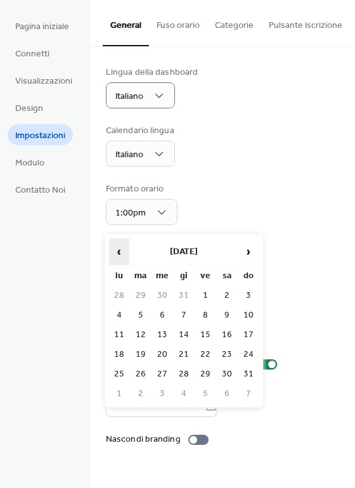
click at [120, 253] on span "‹" at bounding box center [119, 251] width 19 height 25
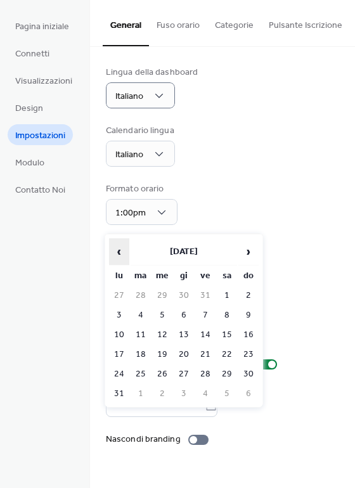
click at [120, 253] on span "‹" at bounding box center [119, 251] width 19 height 25
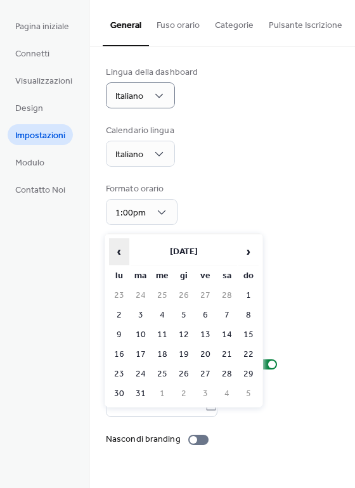
click at [120, 253] on span "‹" at bounding box center [119, 251] width 19 height 25
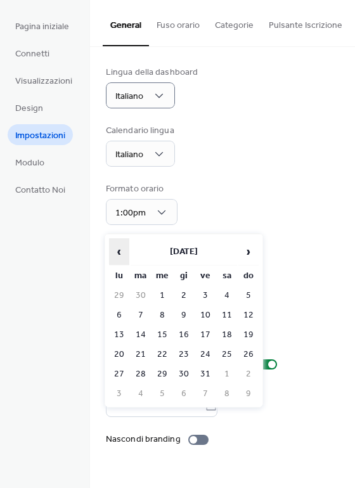
click at [120, 253] on span "‹" at bounding box center [119, 251] width 19 height 25
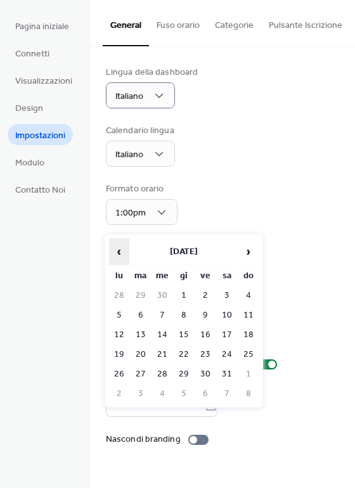
click at [120, 253] on span "‹" at bounding box center [119, 251] width 19 height 25
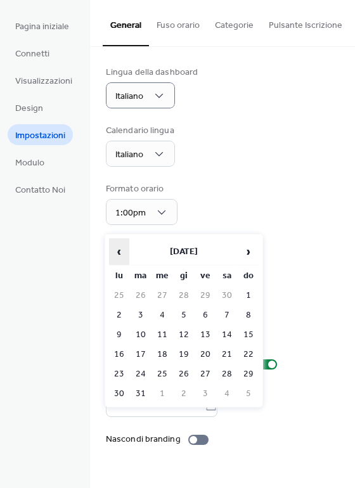
click at [120, 253] on span "‹" at bounding box center [119, 251] width 19 height 25
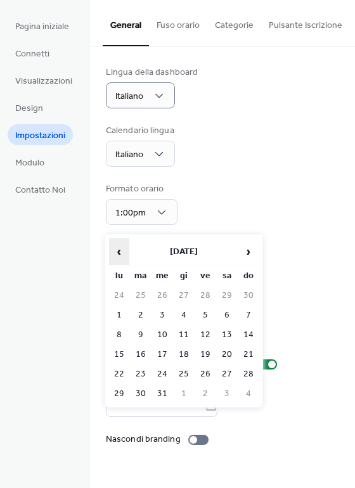
click at [120, 253] on span "‹" at bounding box center [119, 251] width 19 height 25
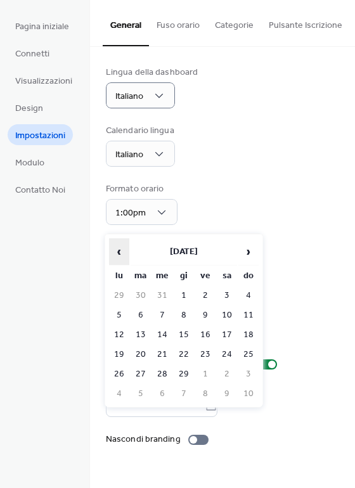
click at [120, 253] on span "‹" at bounding box center [119, 251] width 19 height 25
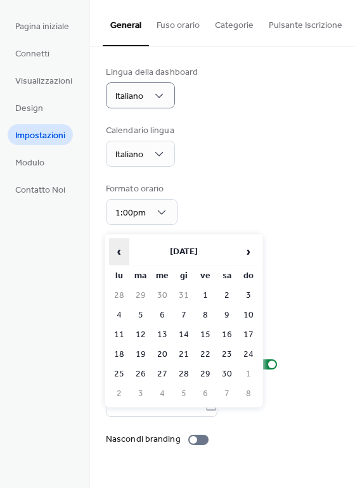
click at [120, 253] on span "‹" at bounding box center [119, 251] width 19 height 25
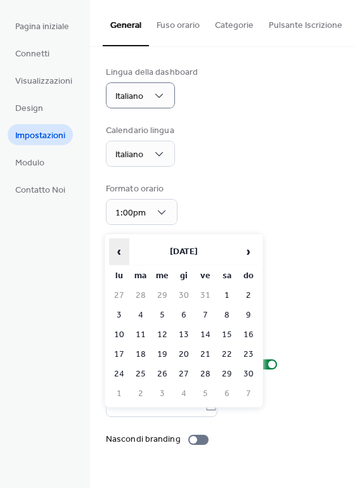
click at [120, 253] on span "‹" at bounding box center [119, 251] width 19 height 25
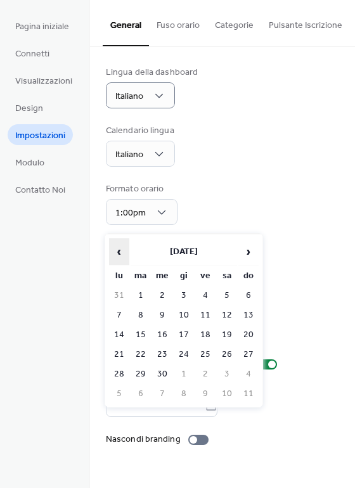
click at [120, 253] on span "‹" at bounding box center [119, 251] width 19 height 25
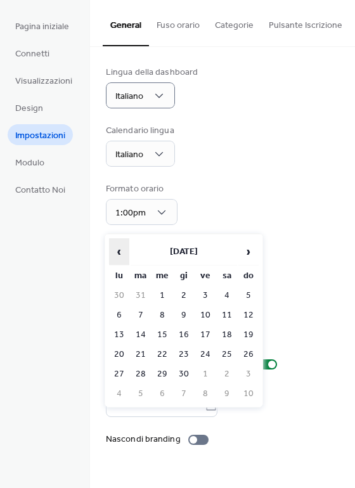
click at [120, 253] on span "‹" at bounding box center [119, 251] width 19 height 25
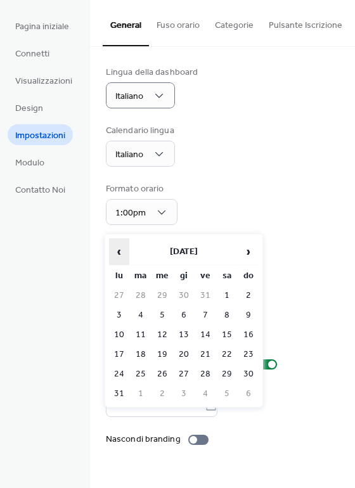
click at [120, 253] on span "‹" at bounding box center [119, 251] width 19 height 25
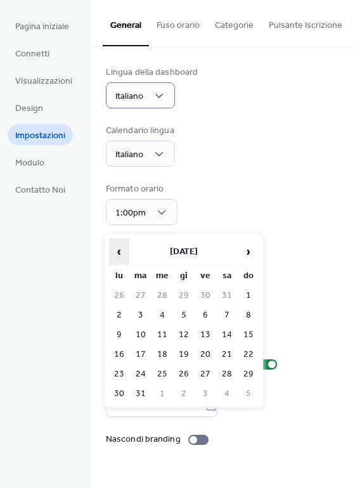
click at [120, 253] on span "‹" at bounding box center [119, 251] width 19 height 25
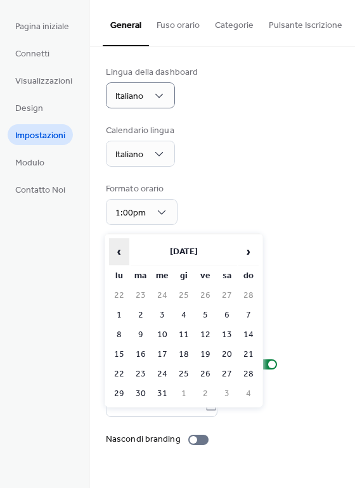
click at [120, 253] on span "‹" at bounding box center [119, 251] width 19 height 25
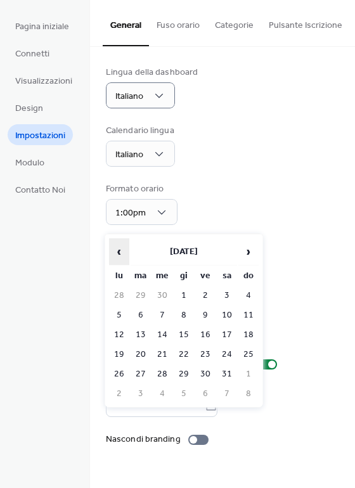
click at [120, 253] on span "‹" at bounding box center [119, 251] width 19 height 25
click
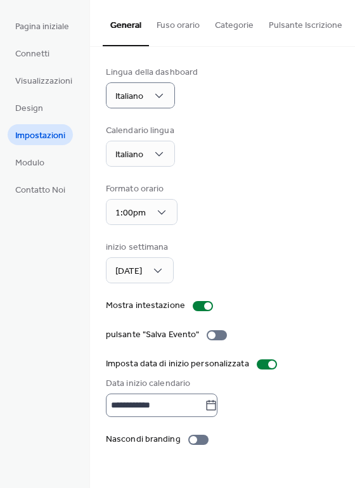
type input "**********"
drag, startPoint x: 349, startPoint y: 215, endPoint x: 347, endPoint y: 201, distance: 13.5
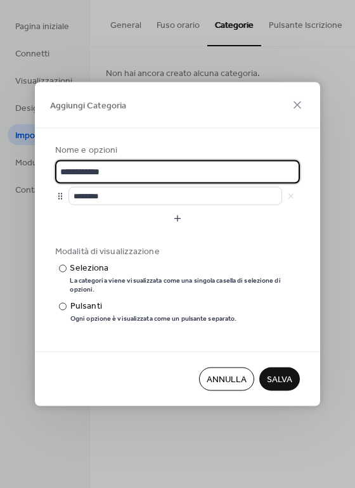
drag, startPoint x: 153, startPoint y: 171, endPoint x: 59, endPoint y: 169, distance: 94.4
drag, startPoint x: 125, startPoint y: 170, endPoint x: 37, endPoint y: 170, distance: 88.7
type input "*******"
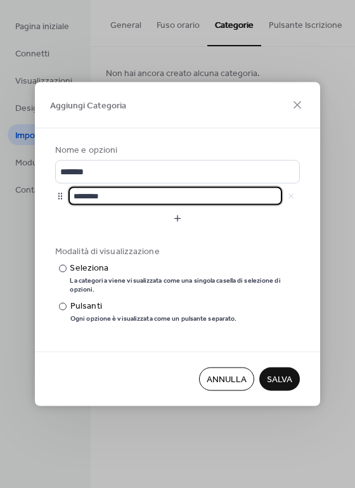
drag, startPoint x: 110, startPoint y: 196, endPoint x: 72, endPoint y: 196, distance: 37.4
type input "******"
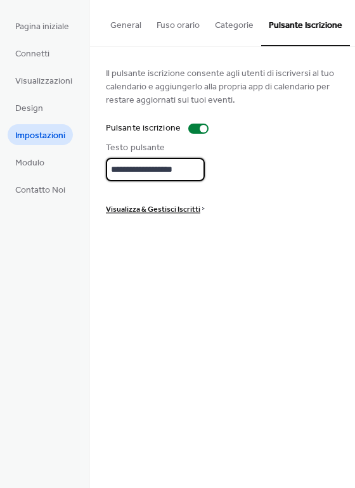
drag, startPoint x: 145, startPoint y: 172, endPoint x: 86, endPoint y: 172, distance: 59.6
type input "**********"
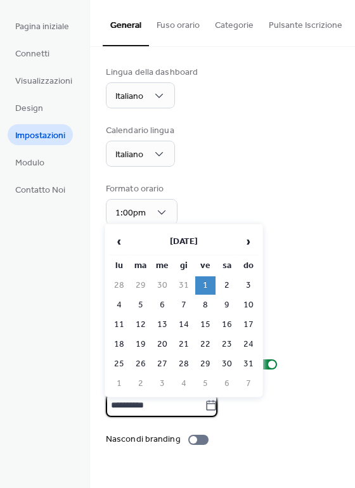
drag, startPoint x: 109, startPoint y: 409, endPoint x: 188, endPoint y: 409, distance: 78.6
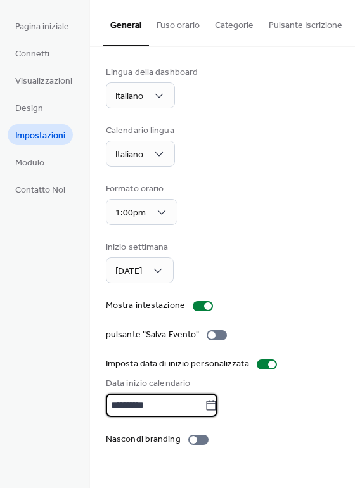
type input "*"
type input "**********"
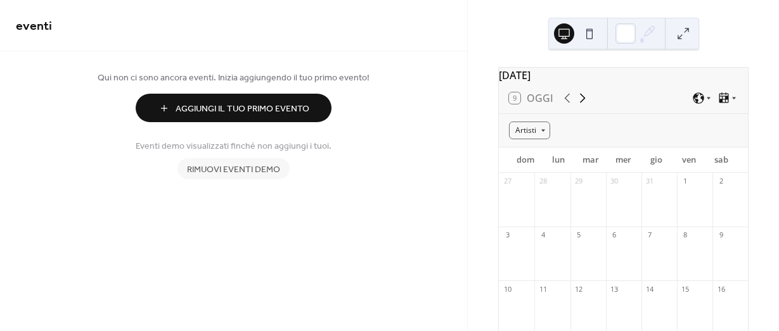
click at [582, 106] on icon at bounding box center [582, 98] width 15 height 15
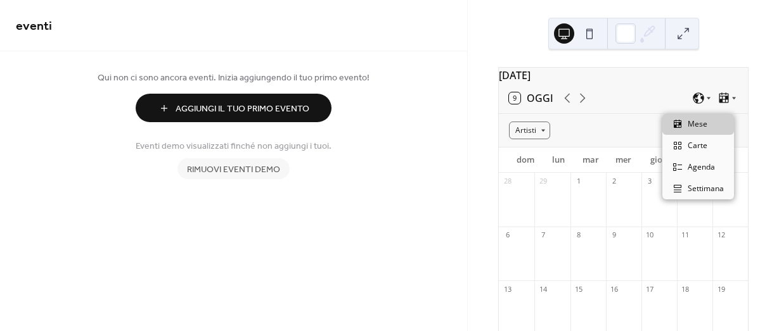
click at [719, 105] on icon at bounding box center [723, 98] width 13 height 13
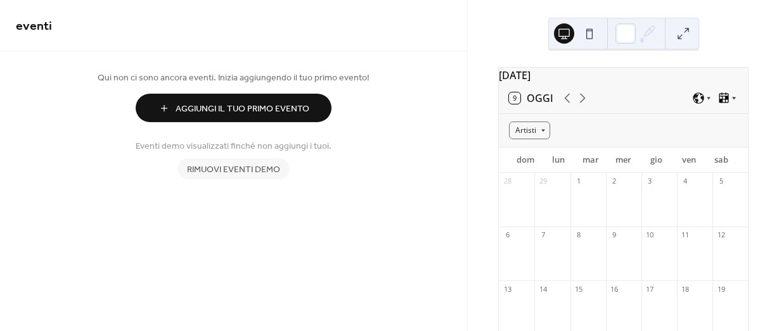
click at [731, 102] on icon at bounding box center [734, 98] width 8 height 8
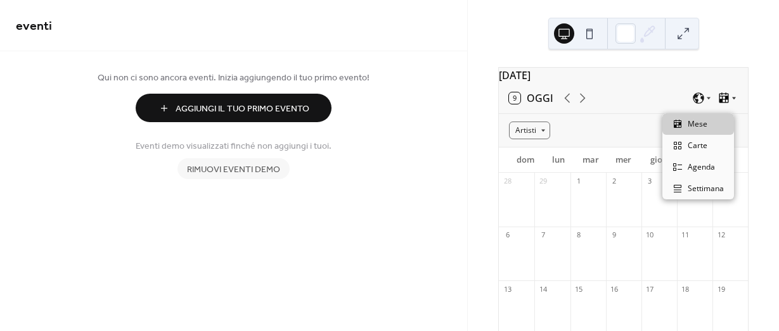
click at [731, 102] on icon at bounding box center [734, 98] width 8 height 8
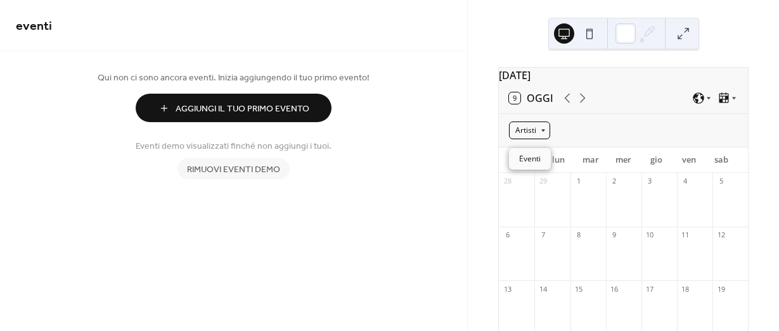
click at [543, 137] on div "Artisti" at bounding box center [529, 131] width 41 height 18
click at [535, 158] on span "Eventi" at bounding box center [530, 158] width 22 height 11
click at [543, 137] on div "Eventi" at bounding box center [530, 131] width 42 height 18
click at [537, 181] on span "Eventi" at bounding box center [530, 180] width 22 height 11
click at [578, 104] on icon at bounding box center [582, 98] width 15 height 15
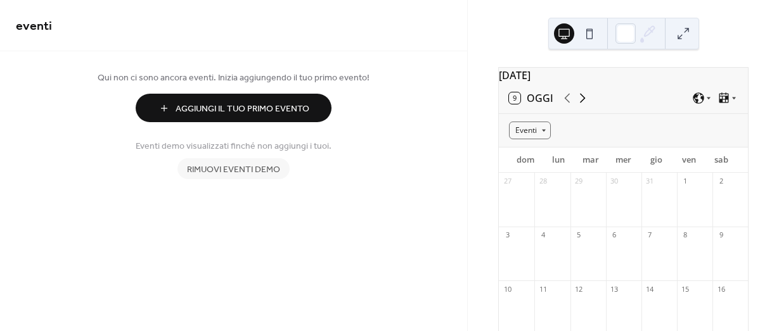
click at [578, 104] on icon at bounding box center [582, 98] width 15 height 15
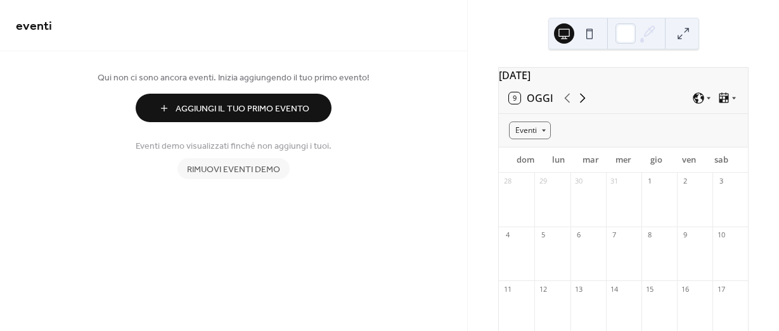
click at [578, 104] on icon at bounding box center [582, 98] width 15 height 15
click at [514, 102] on button "9 Oggi" at bounding box center [530, 98] width 53 height 18
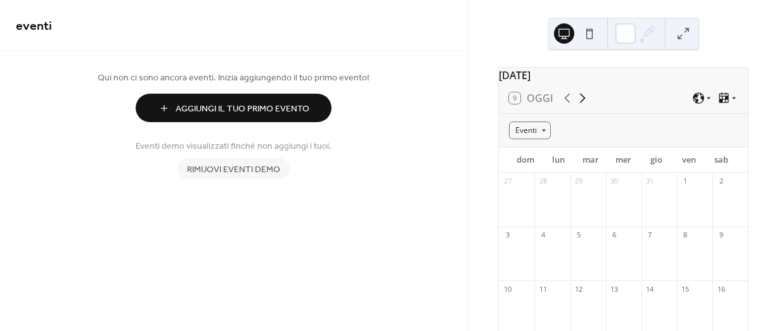
click at [580, 106] on icon at bounding box center [582, 98] width 15 height 15
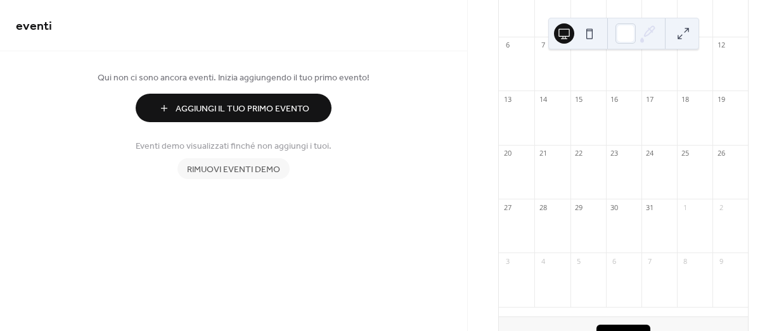
scroll to position [127, 0]
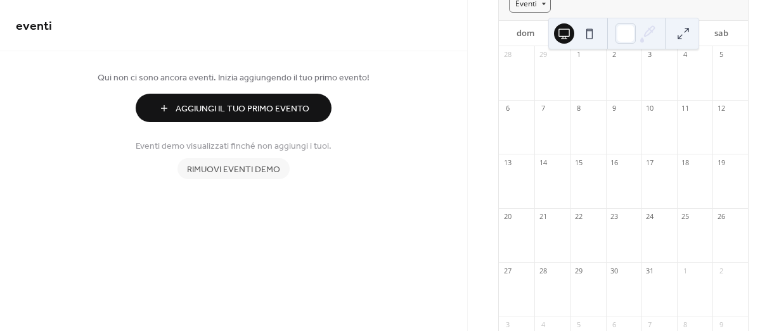
click at [230, 110] on span "Aggiungi Il Tuo Primo Evento" at bounding box center [243, 109] width 134 height 13
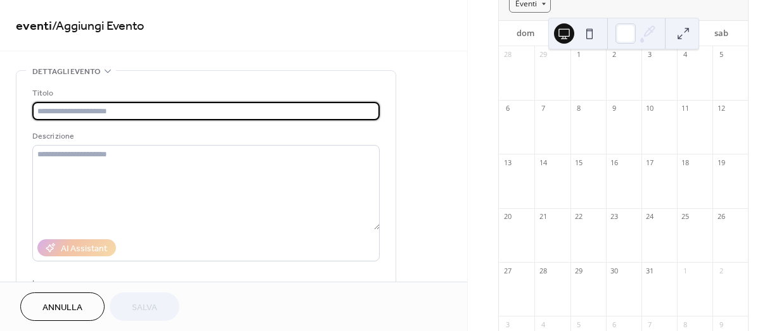
click at [145, 114] on input "text" at bounding box center [205, 111] width 347 height 18
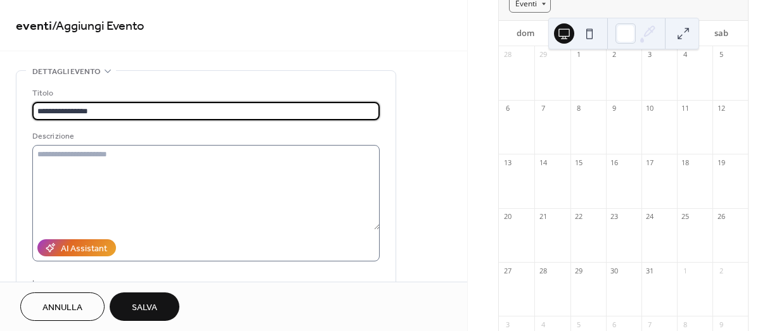
type input "**********"
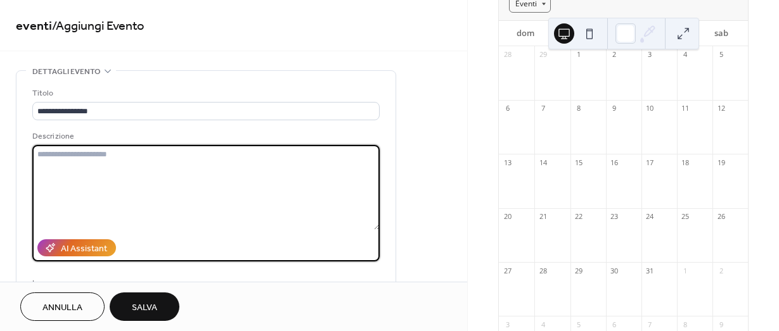
click at [125, 157] on textarea at bounding box center [205, 187] width 347 height 85
click at [36, 154] on textarea "**" at bounding box center [205, 187] width 347 height 85
click at [51, 157] on textarea "***" at bounding box center [205, 187] width 347 height 85
type textarea "**********"
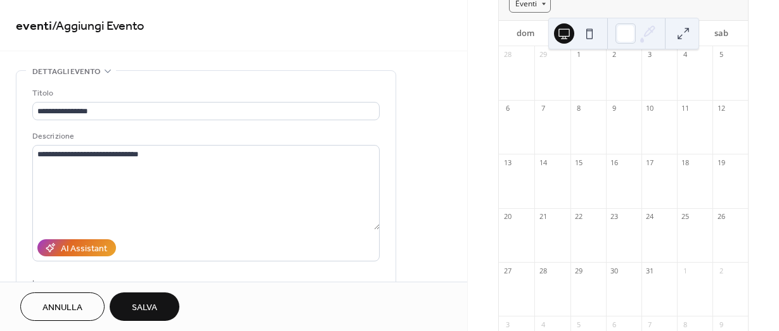
click at [143, 305] on span "Salva" at bounding box center [144, 308] width 25 height 13
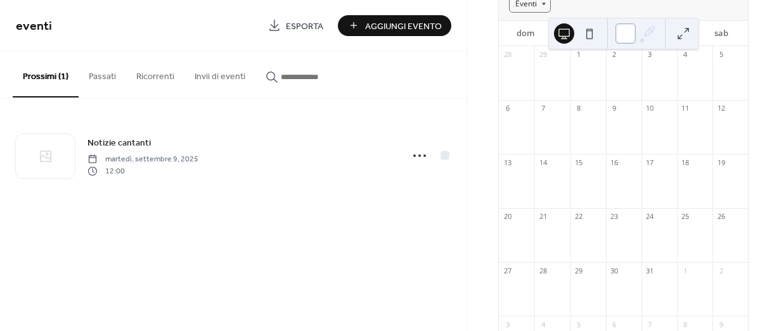
click at [629, 35] on div at bounding box center [625, 33] width 20 height 20
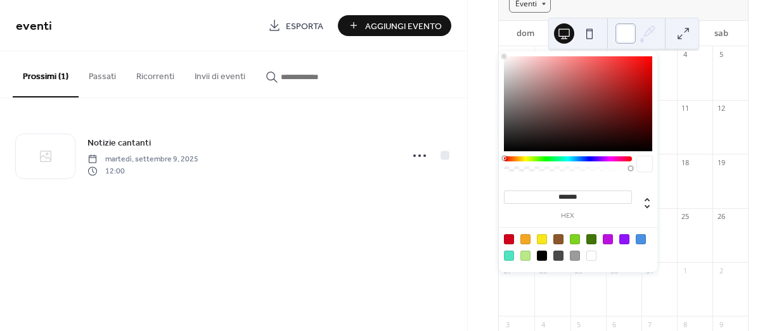
click at [629, 35] on div at bounding box center [625, 33] width 20 height 20
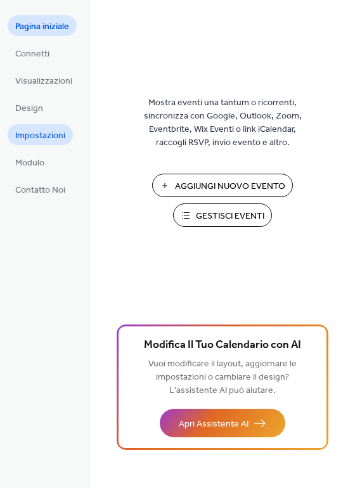
click at [34, 135] on span "Impostazioni" at bounding box center [40, 135] width 50 height 13
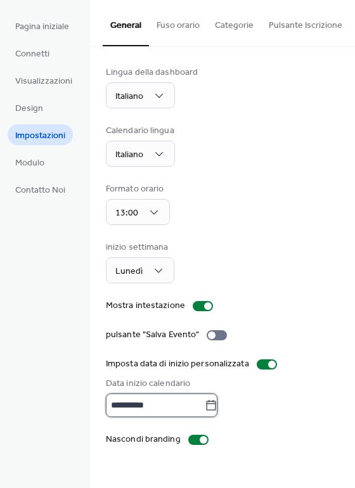
click at [157, 409] on input "**********" at bounding box center [155, 404] width 99 height 23
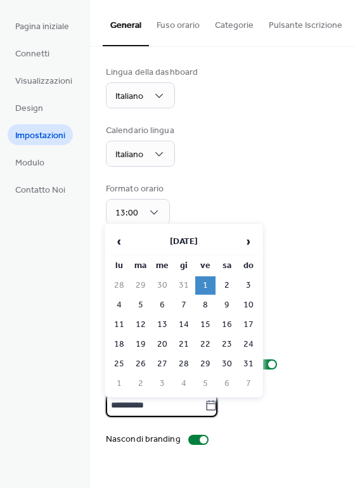
drag, startPoint x: 109, startPoint y: 408, endPoint x: 162, endPoint y: 408, distance: 53.2
click at [162, 408] on input "**********" at bounding box center [155, 404] width 99 height 23
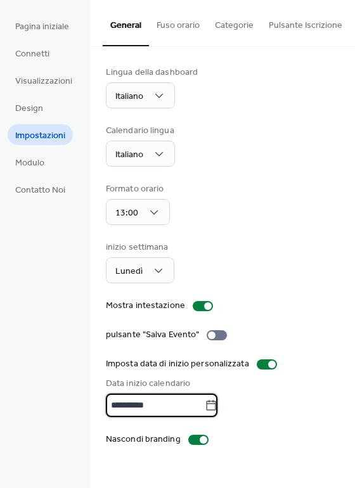
click at [255, 411] on div "**********" at bounding box center [222, 404] width 233 height 23
click at [268, 368] on div at bounding box center [272, 365] width 8 height 8
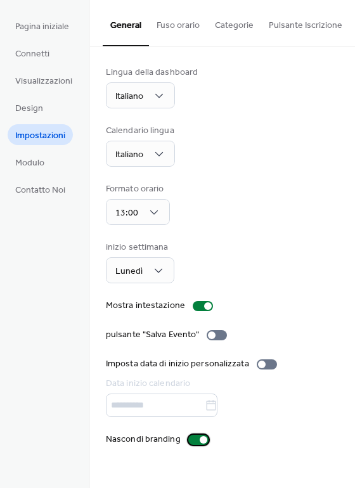
click at [200, 444] on div at bounding box center [204, 440] width 8 height 8
click at [189, 444] on div at bounding box center [193, 440] width 8 height 8
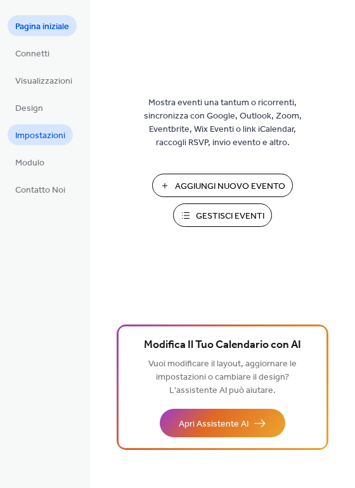
click at [39, 132] on span "Impostazioni" at bounding box center [40, 135] width 50 height 13
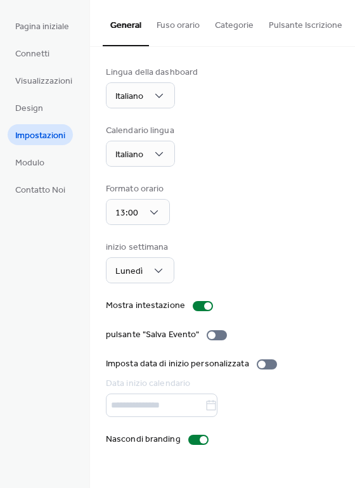
type input "**********"
click at [248, 26] on button "Categorie" at bounding box center [234, 22] width 54 height 45
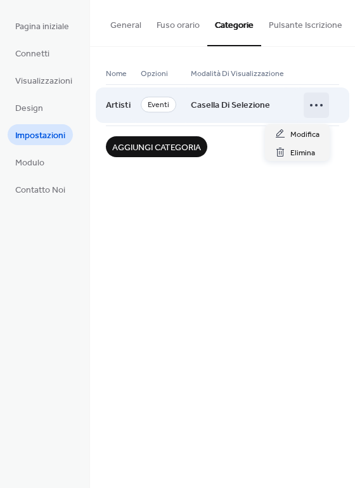
click at [320, 108] on icon at bounding box center [316, 105] width 20 height 20
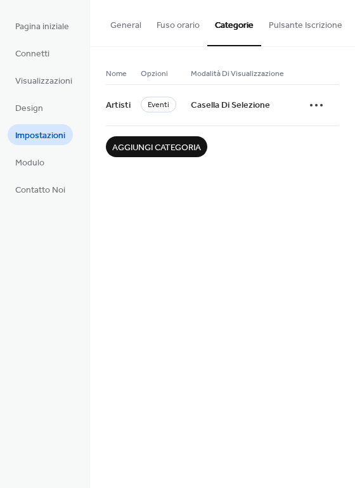
click at [314, 29] on button "Pulsante Iscrizione" at bounding box center [305, 22] width 89 height 45
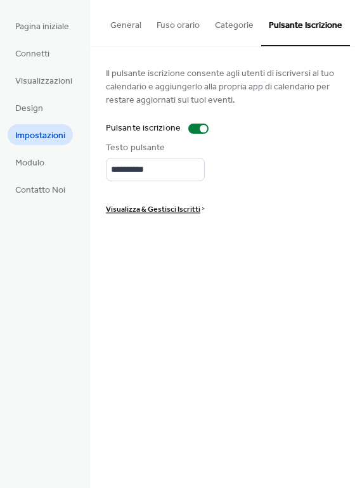
click at [124, 32] on button "General" at bounding box center [126, 22] width 46 height 45
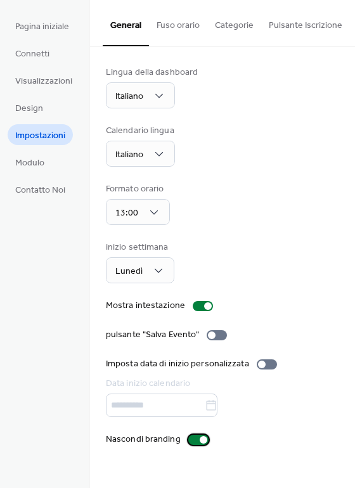
click at [200, 444] on div at bounding box center [204, 440] width 8 height 8
click at [189, 444] on div at bounding box center [193, 440] width 8 height 8
click at [58, 82] on span "Visualizzazioni" at bounding box center [43, 81] width 57 height 13
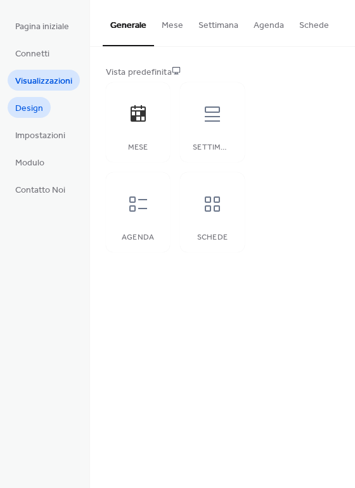
click at [41, 109] on span "Design" at bounding box center [29, 108] width 28 height 13
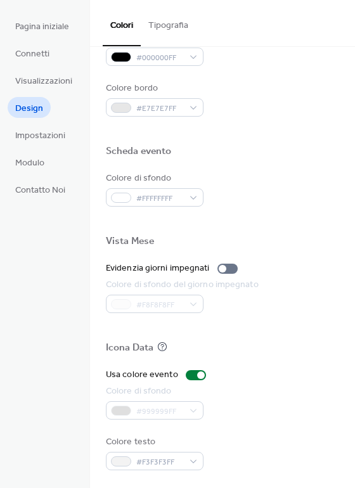
scroll to position [542, 0]
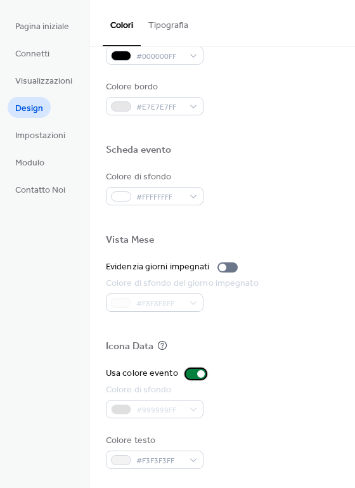
click at [199, 373] on div at bounding box center [201, 374] width 8 height 8
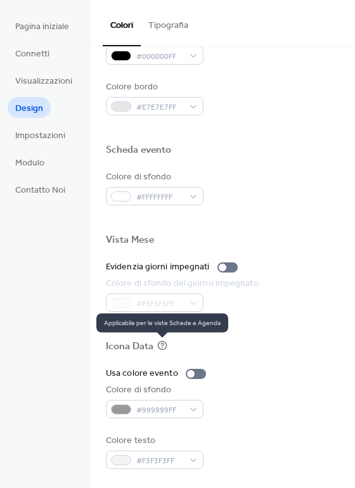
click at [162, 346] on icon at bounding box center [162, 345] width 10 height 10
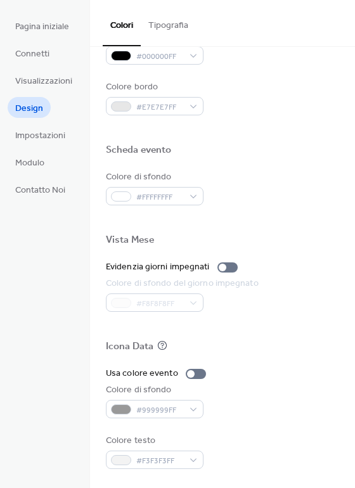
click at [221, 346] on div "Icona Data" at bounding box center [222, 348] width 233 height 16
click at [193, 408] on div "#999999FF" at bounding box center [155, 409] width 98 height 18
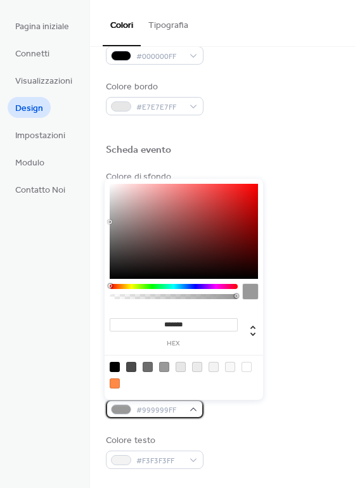
click at [193, 408] on div "#999999FF" at bounding box center [155, 409] width 98 height 18
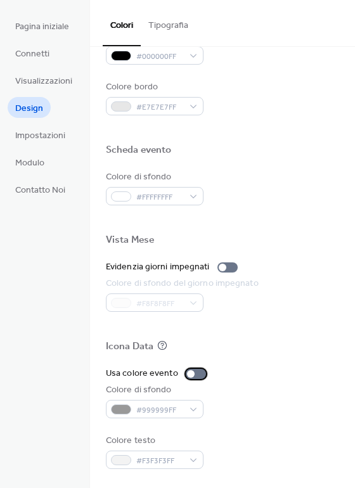
click at [190, 372] on div at bounding box center [191, 374] width 8 height 8
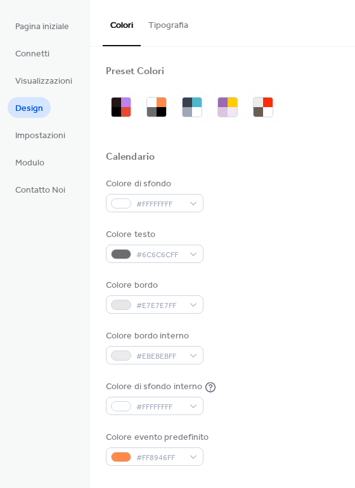
scroll to position [0, 0]
click at [182, 25] on button "Tipografia" at bounding box center [168, 22] width 55 height 45
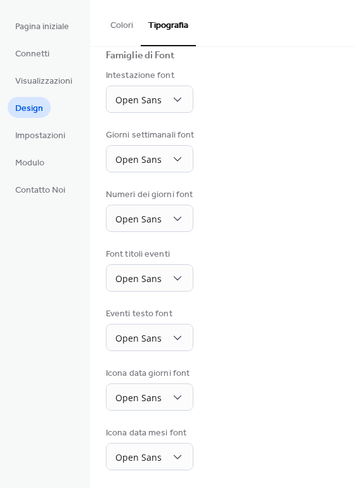
scroll to position [93, 0]
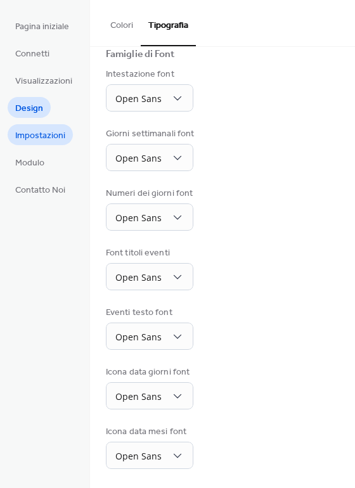
click at [39, 135] on span "Impostazioni" at bounding box center [40, 135] width 50 height 13
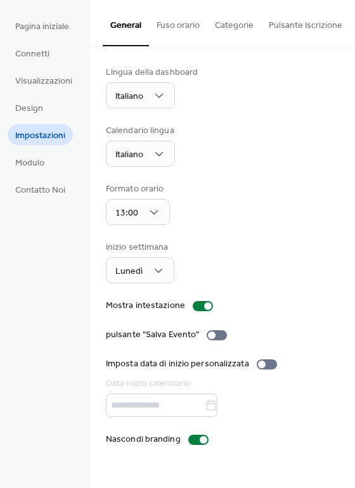
type input "**********"
click at [35, 160] on span "Modulo" at bounding box center [29, 163] width 29 height 13
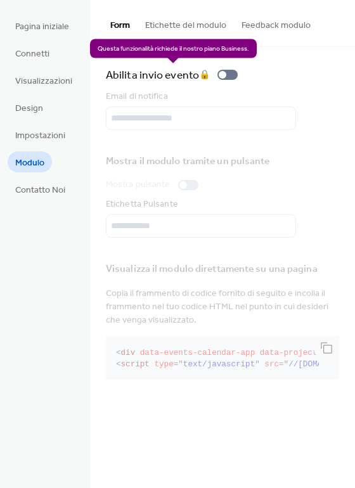
click at [219, 77] on div "[PERSON_NAME] invio evento 🔒" at bounding box center [174, 75] width 137 height 18
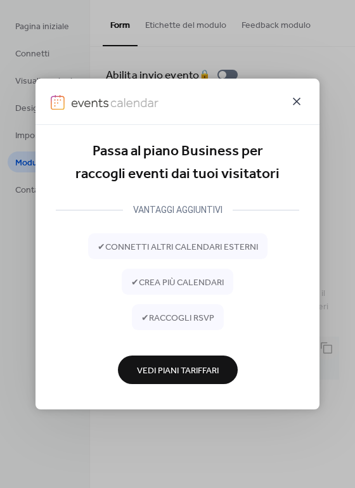
click at [297, 103] on icon at bounding box center [296, 101] width 15 height 15
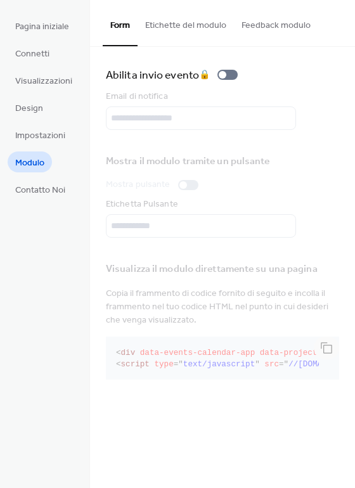
click at [180, 186] on div "Mostra il modulo tramite un pulsante Mostra pulsante Etichetta Pulsante" at bounding box center [222, 192] width 233 height 92
click at [45, 188] on span "Contatto Noi" at bounding box center [40, 190] width 50 height 13
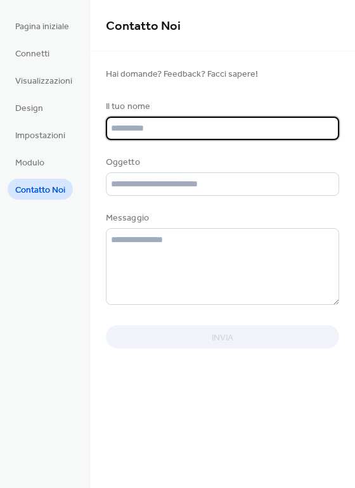
drag, startPoint x: 171, startPoint y: 129, endPoint x: 92, endPoint y: 129, distance: 79.2
click at [92, 129] on form "Hai domande? Feedback? Facci sapere! Il tuo nome Oggetto Messaggio Invia" at bounding box center [222, 208] width 265 height 282
type input "**"
drag, startPoint x: 130, startPoint y: 127, endPoint x: 82, endPoint y: 125, distance: 47.6
click at [82, 125] on div "Pagina iniziale Connetti Visualizzazioni Design Impostazioni Modulo Contatto No…" at bounding box center [177, 244] width 355 height 488
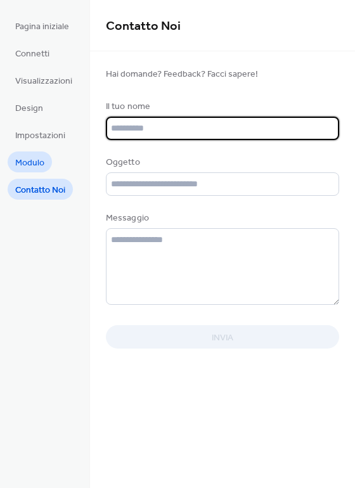
click at [32, 159] on span "Modulo" at bounding box center [29, 163] width 29 height 13
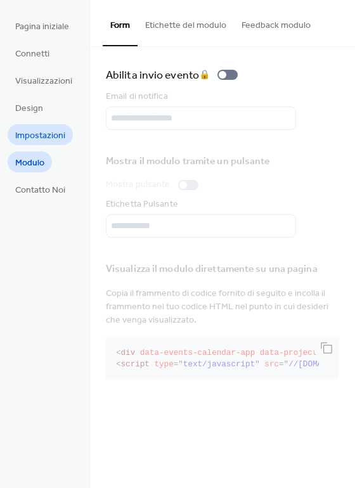
click at [33, 136] on span "Impostazioni" at bounding box center [40, 135] width 50 height 13
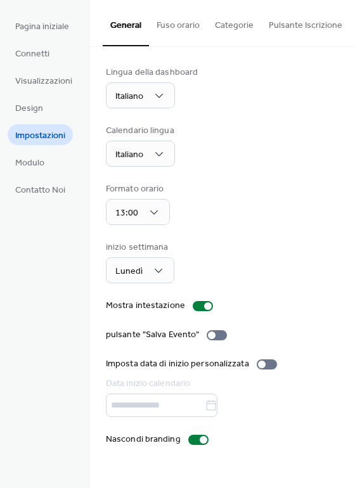
type input "**********"
click at [32, 112] on span "Design" at bounding box center [29, 108] width 28 height 13
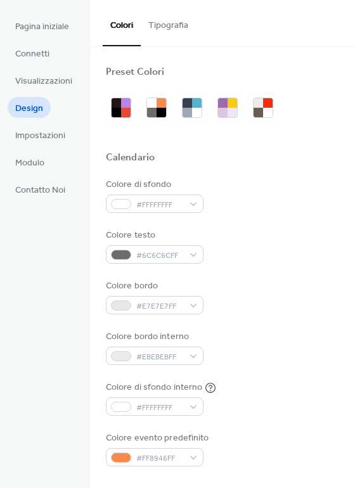
click at [45, 82] on span "Visualizzazioni" at bounding box center [43, 81] width 57 height 13
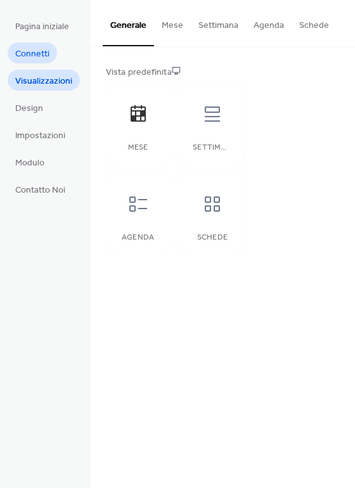
click at [32, 49] on span "Connetti" at bounding box center [32, 54] width 34 height 13
